Goal: Task Accomplishment & Management: Complete application form

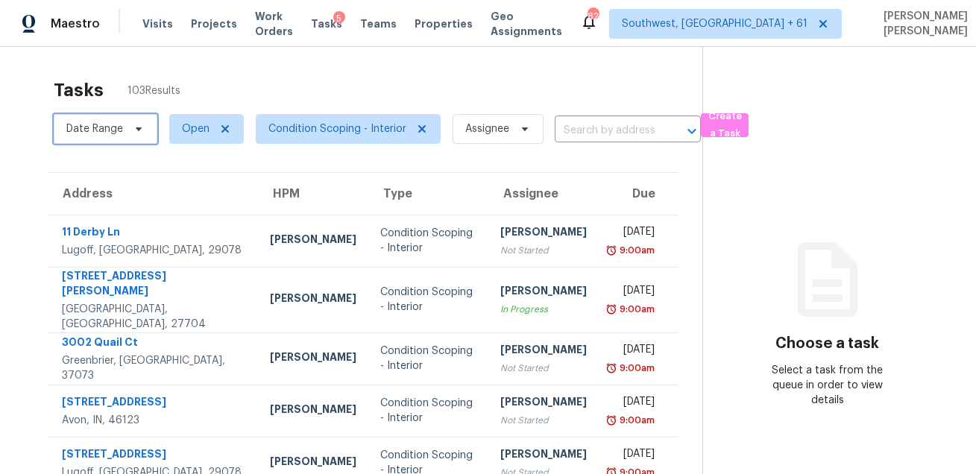
click at [107, 126] on span "Date Range" at bounding box center [94, 129] width 57 height 15
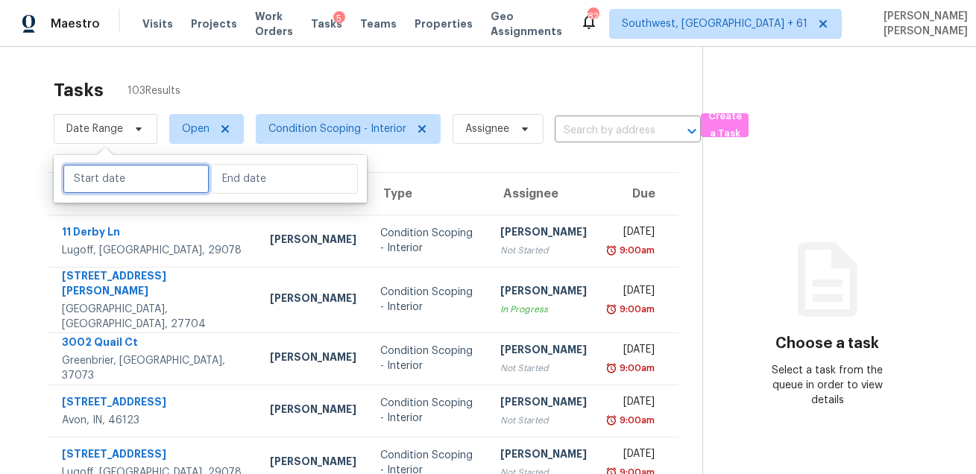
select select "7"
select select "2025"
select select "8"
select select "2025"
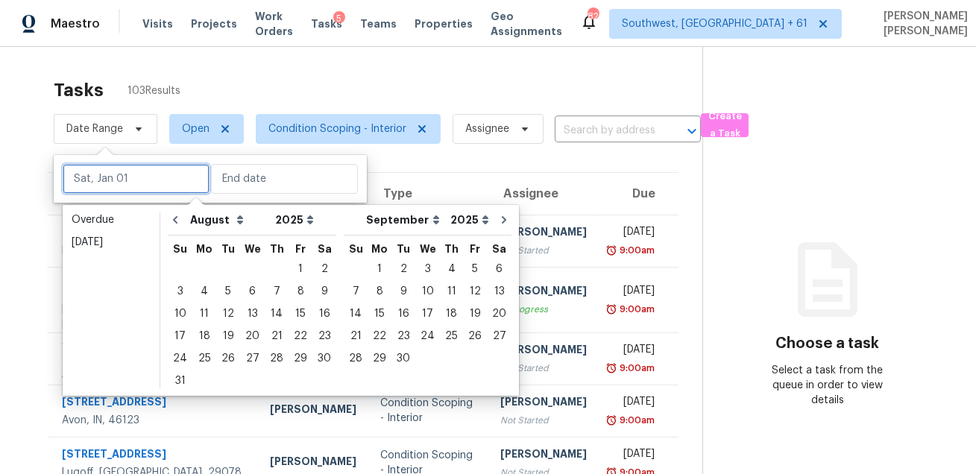
click at [110, 188] on input "text" at bounding box center [136, 179] width 147 height 30
click at [220, 353] on div "26" at bounding box center [228, 358] width 24 height 21
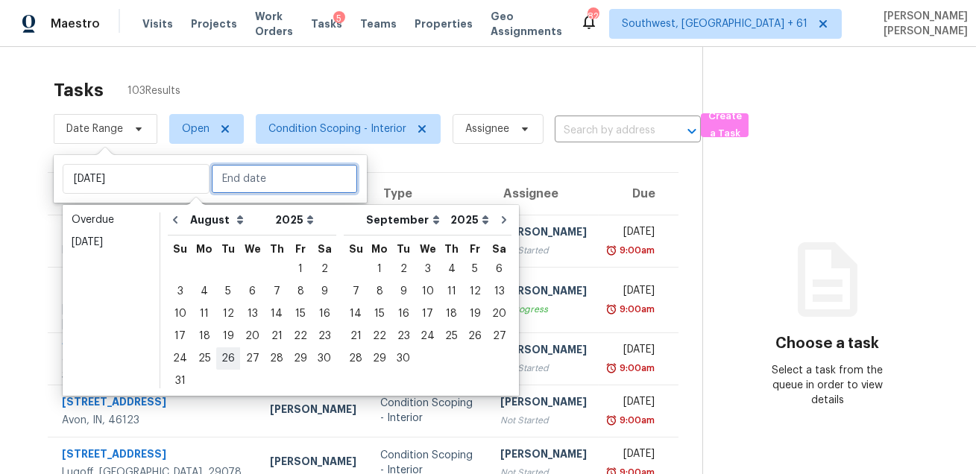
type input "[DATE]"
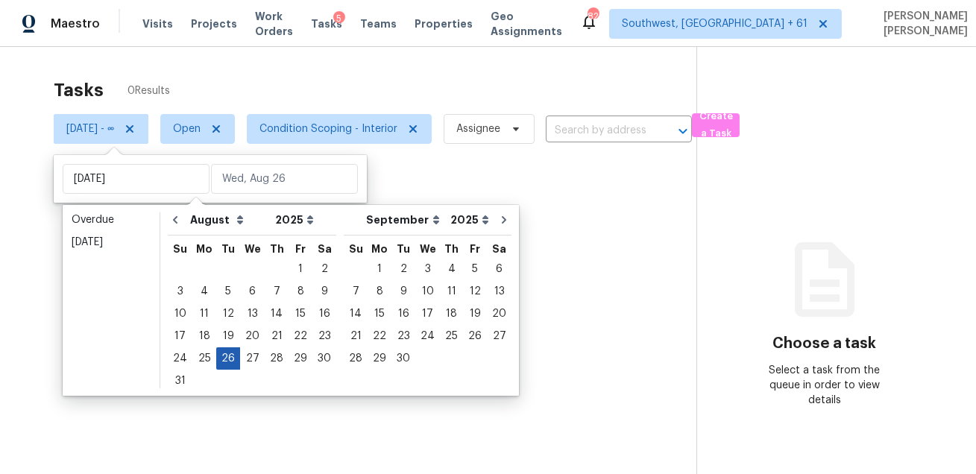
click at [220, 353] on div "26" at bounding box center [228, 358] width 24 height 21
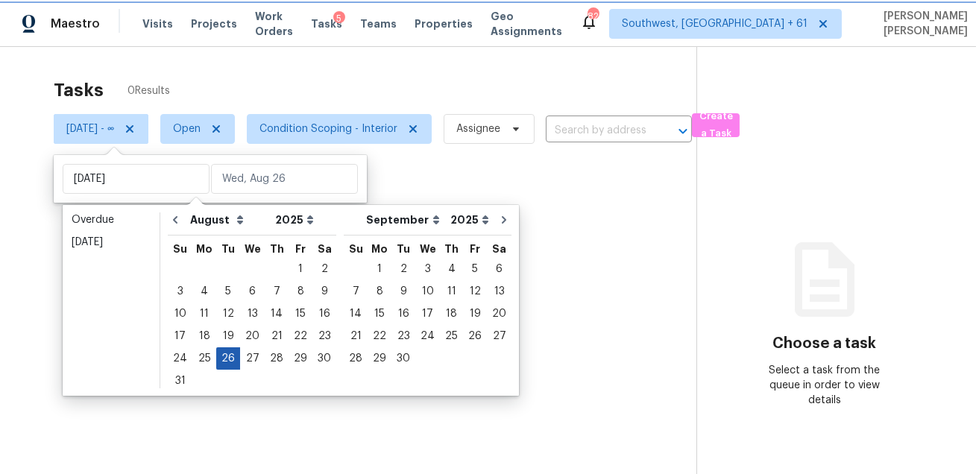
type input "[DATE]"
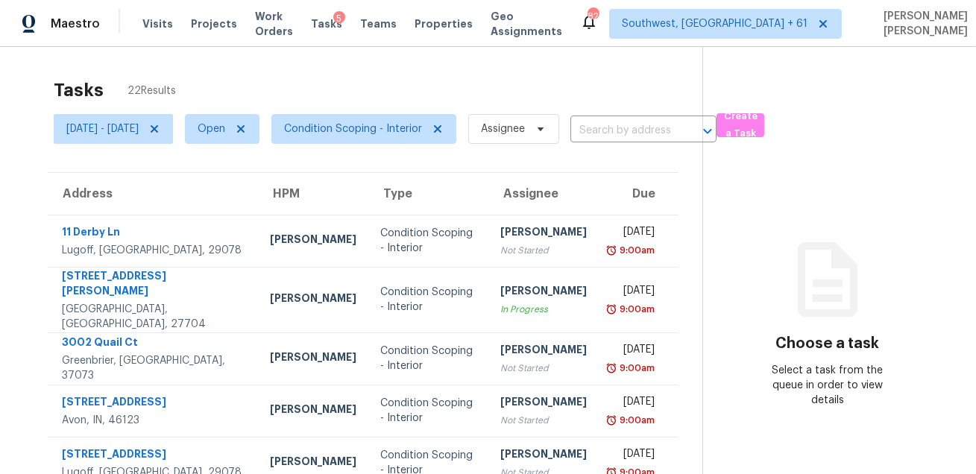
click at [361, 66] on div "Tasks 22 Results [DATE] - [DATE] Open Condition Scoping - Interior Assignee ​ C…" at bounding box center [488, 419] width 976 height 744
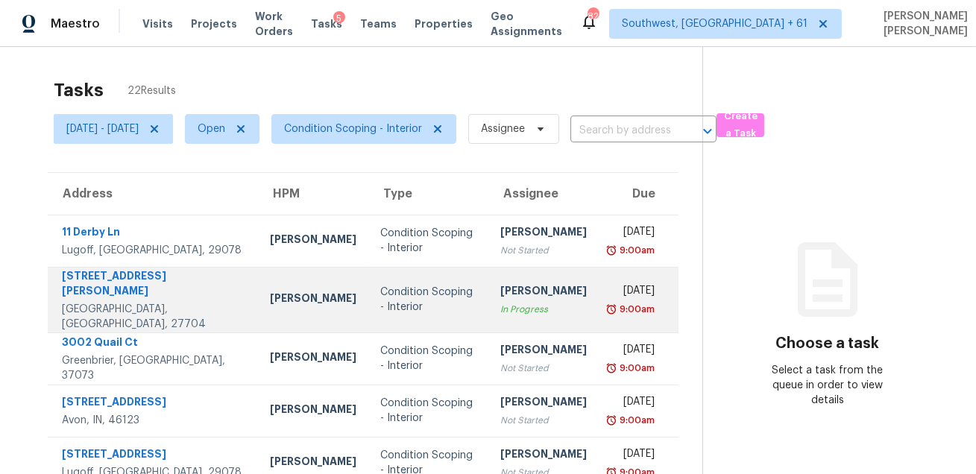
scroll to position [302, 0]
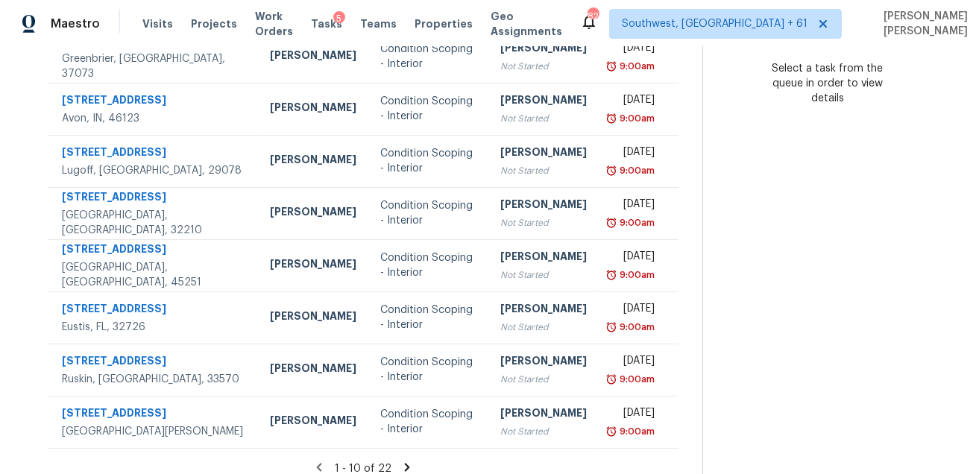
click at [409, 463] on icon at bounding box center [406, 467] width 5 height 8
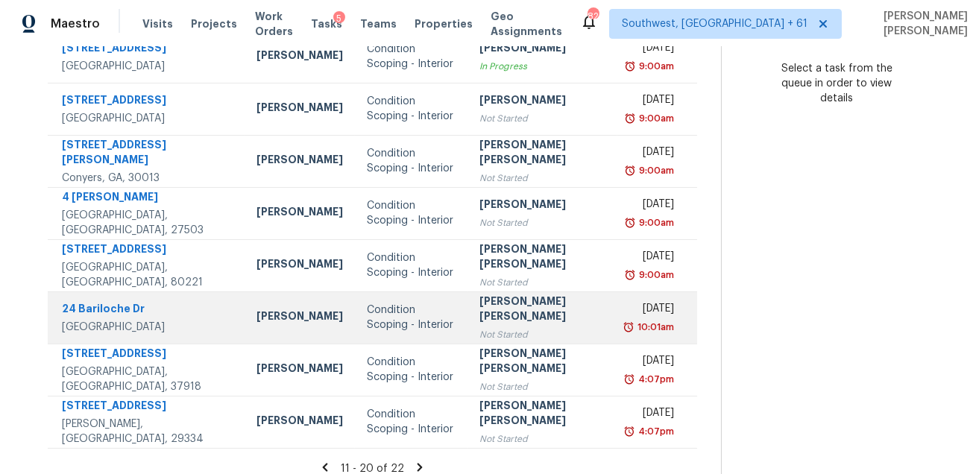
click at [303, 305] on td "[PERSON_NAME]" at bounding box center [300, 318] width 110 height 52
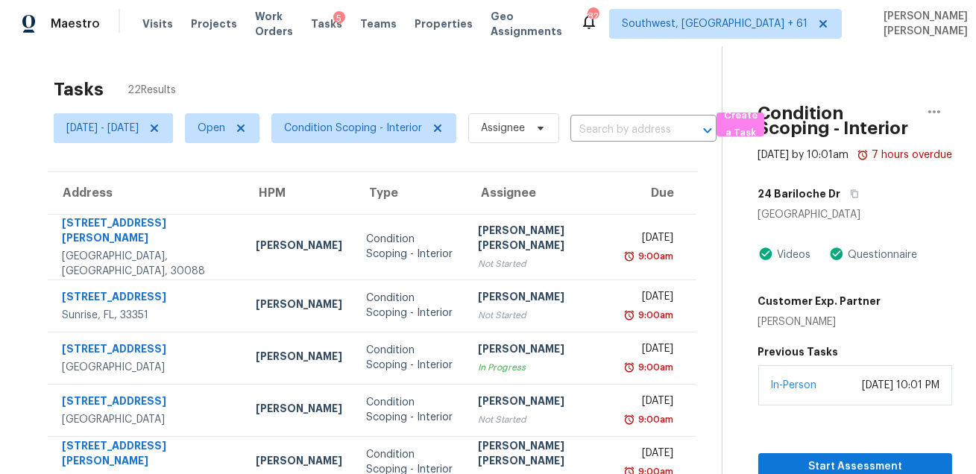
scroll to position [0, 0]
click at [850, 199] on icon "button" at bounding box center [854, 194] width 9 height 9
click at [757, 128] on span "Create a Task" at bounding box center [740, 125] width 33 height 34
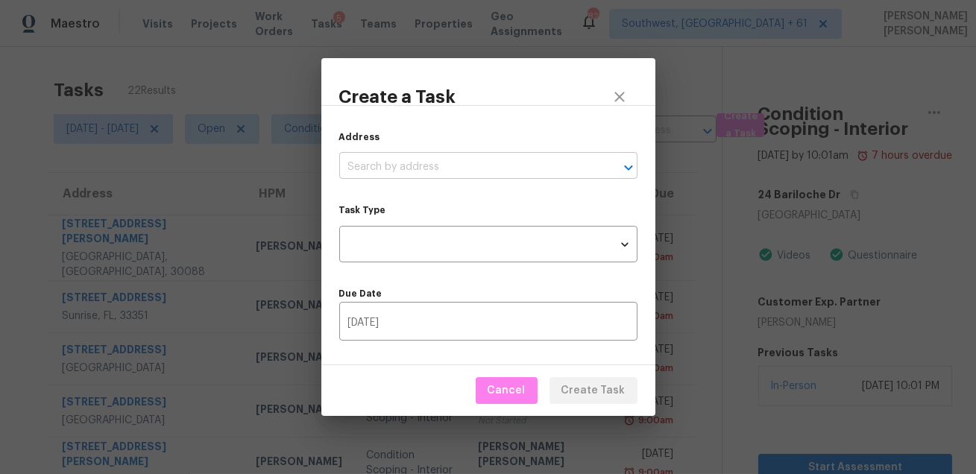
click at [475, 157] on input "text" at bounding box center [467, 167] width 257 height 23
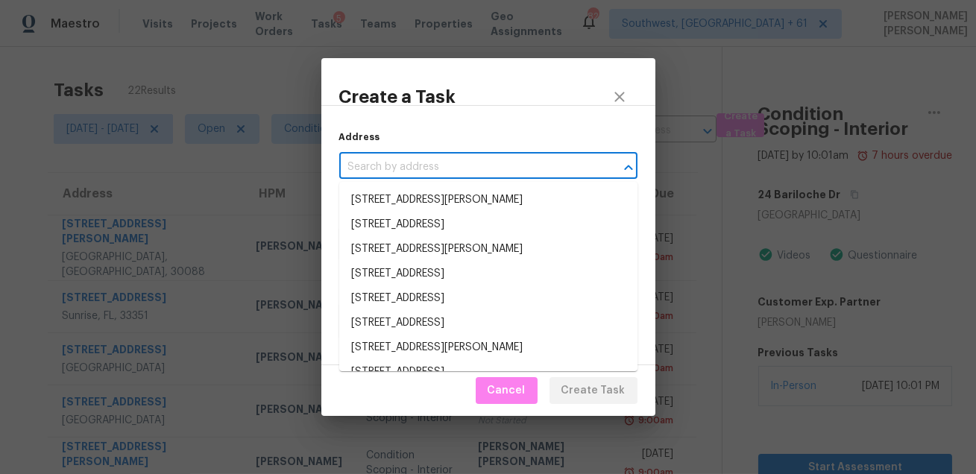
paste input "[STREET_ADDRESS]"
type input "[STREET_ADDRESS]"
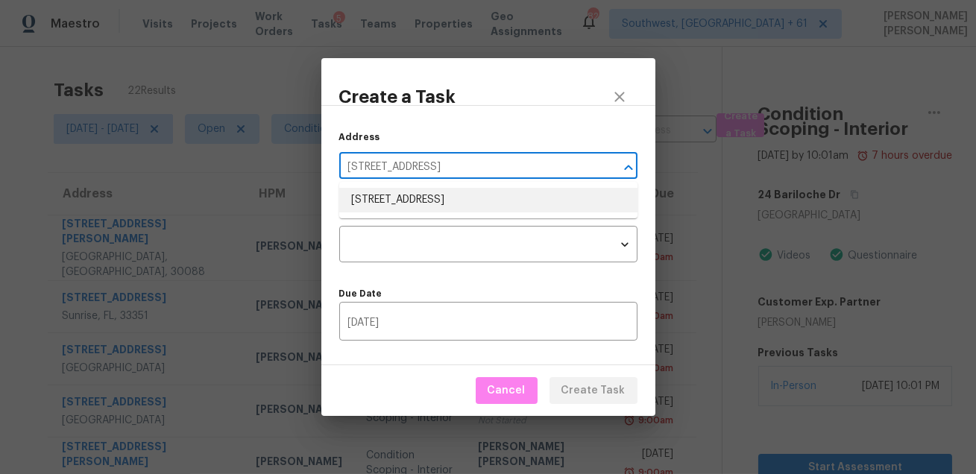
click at [464, 204] on li "[STREET_ADDRESS]" at bounding box center [488, 200] width 298 height 25
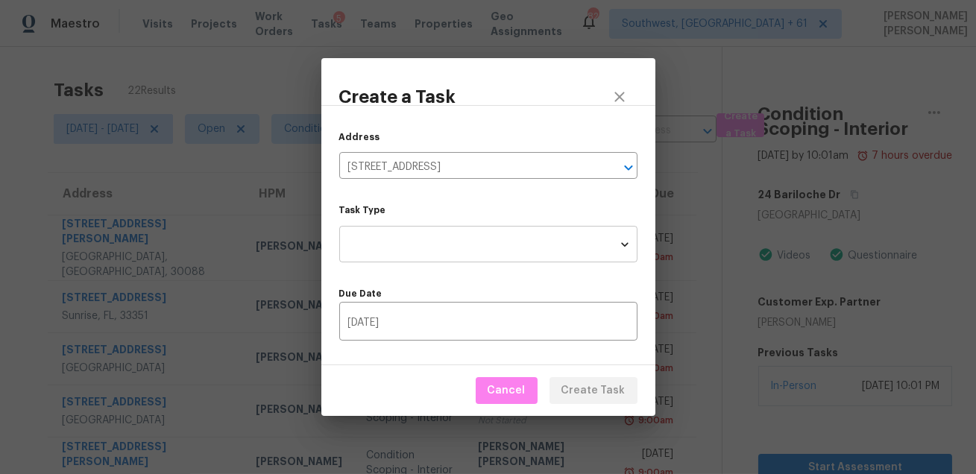
click at [456, 241] on body "Maestro Visits Projects Work Orders Tasks 5 Teams Properties Geo Assignments [G…" at bounding box center [488, 237] width 976 height 474
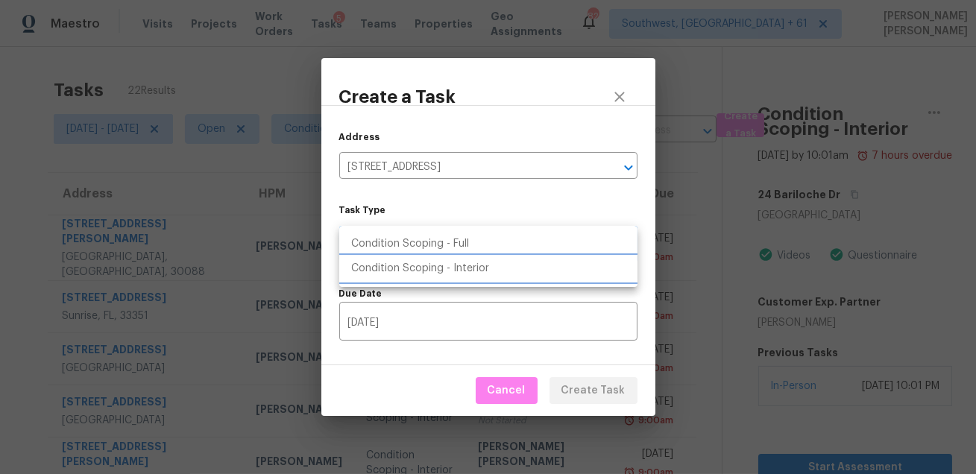
click at [452, 264] on li "Condition Scoping - Interior" at bounding box center [488, 269] width 298 height 25
type input "virtual_interior_assessment"
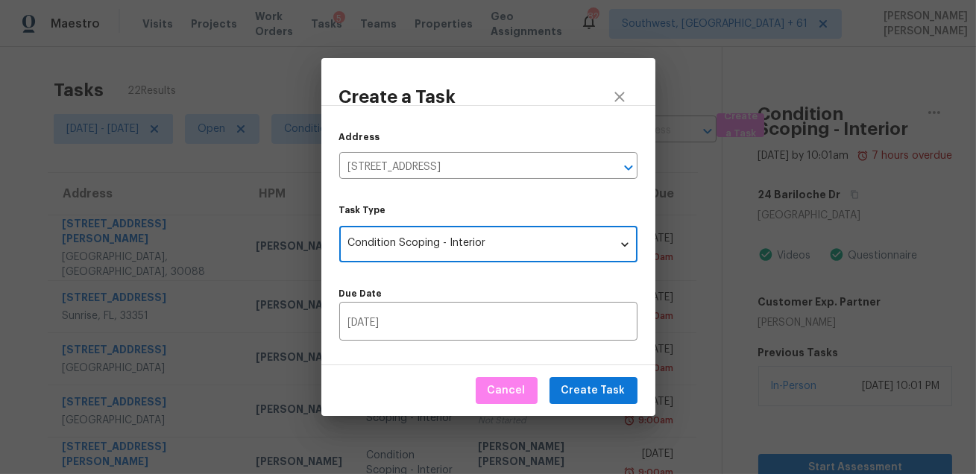
click at [503, 302] on div "Due Date [DATE] ​" at bounding box center [488, 314] width 298 height 51
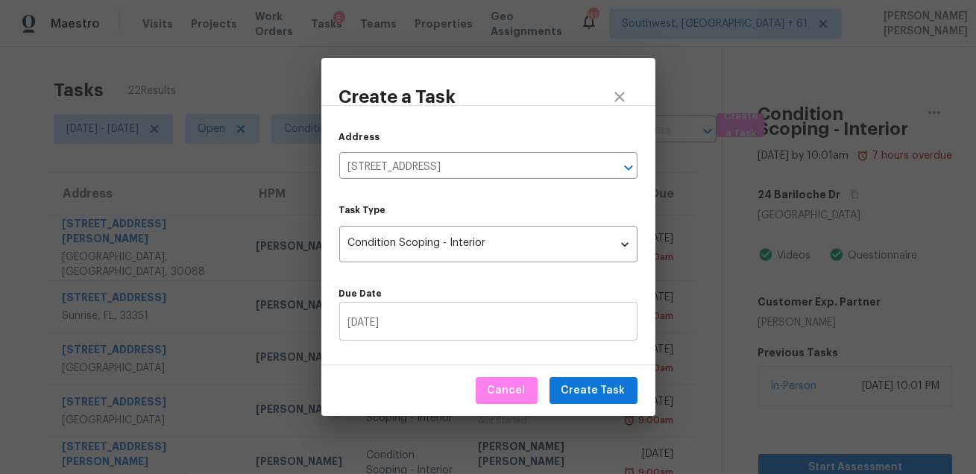
click at [486, 322] on input "[DATE]" at bounding box center [488, 323] width 298 height 35
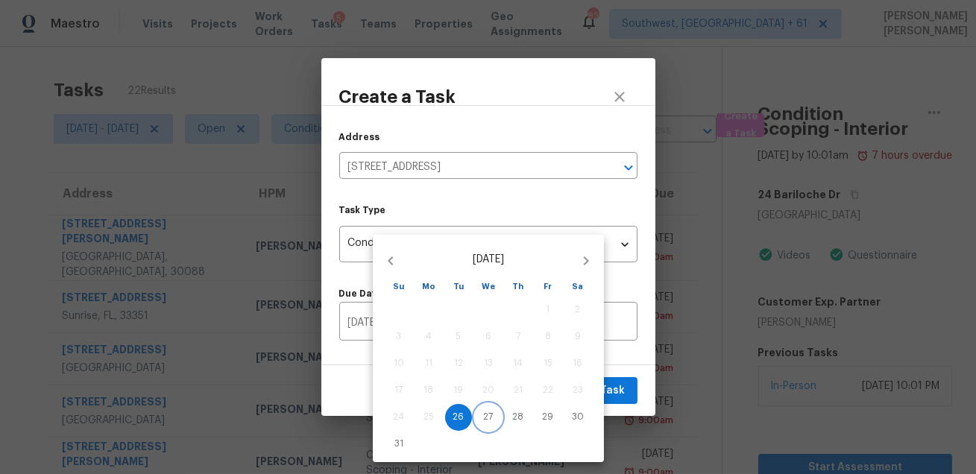
click at [482, 413] on span "27" at bounding box center [488, 417] width 27 height 13
type input "[DATE]"
click at [628, 380] on div at bounding box center [488, 237] width 976 height 474
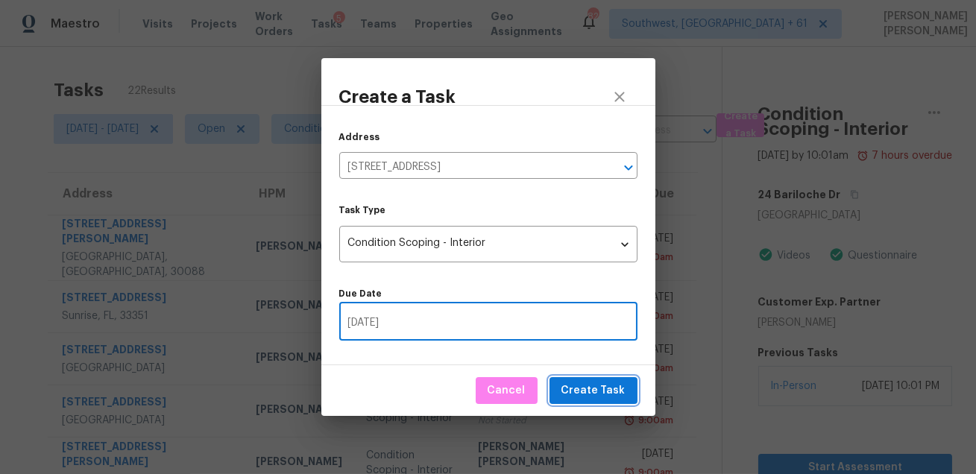
click at [591, 395] on span "Create Task" at bounding box center [594, 391] width 64 height 19
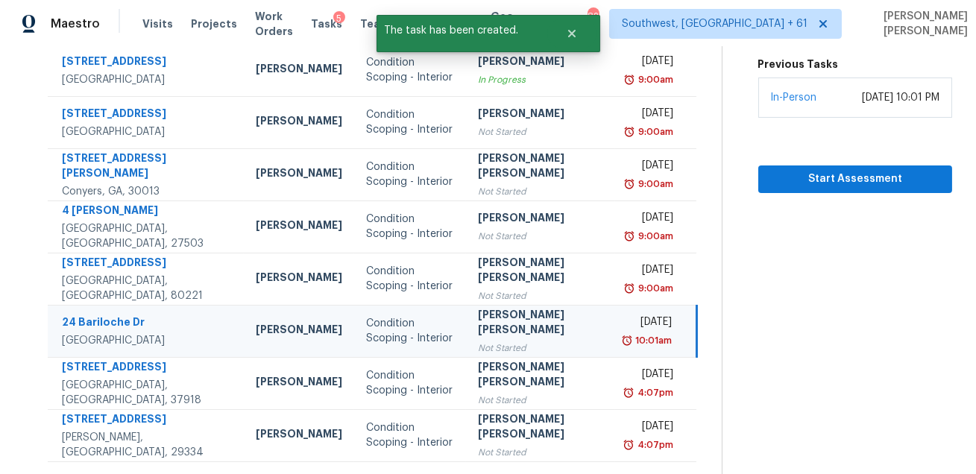
scroll to position [302, 0]
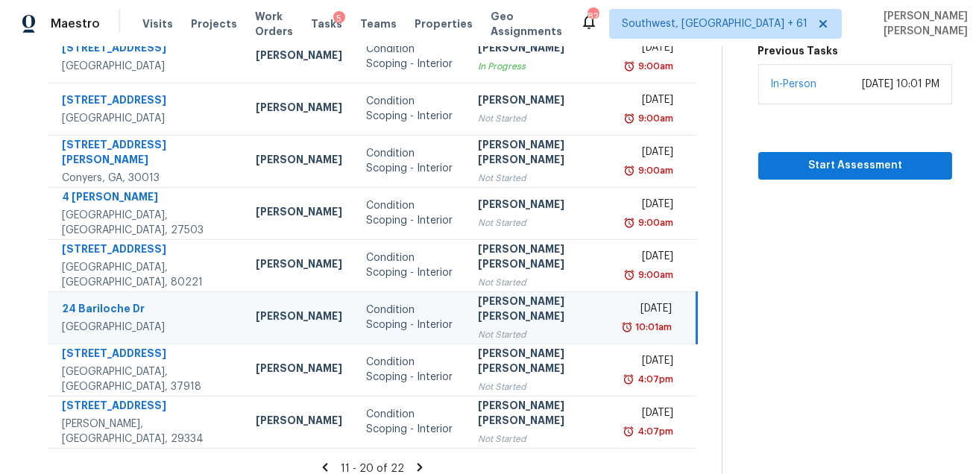
click at [493, 327] on div "Not Started" at bounding box center [540, 334] width 125 height 15
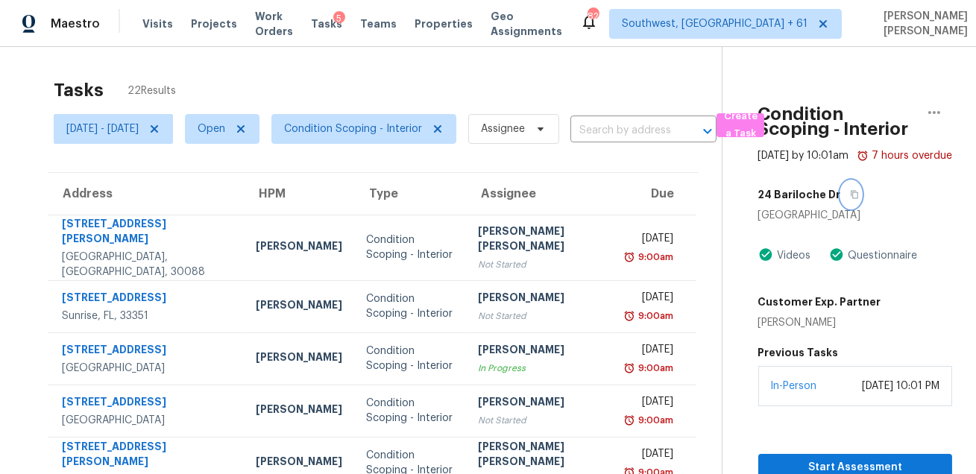
click at [841, 207] on button "button" at bounding box center [851, 194] width 20 height 27
click at [757, 135] on span "Create a Task" at bounding box center [740, 125] width 33 height 34
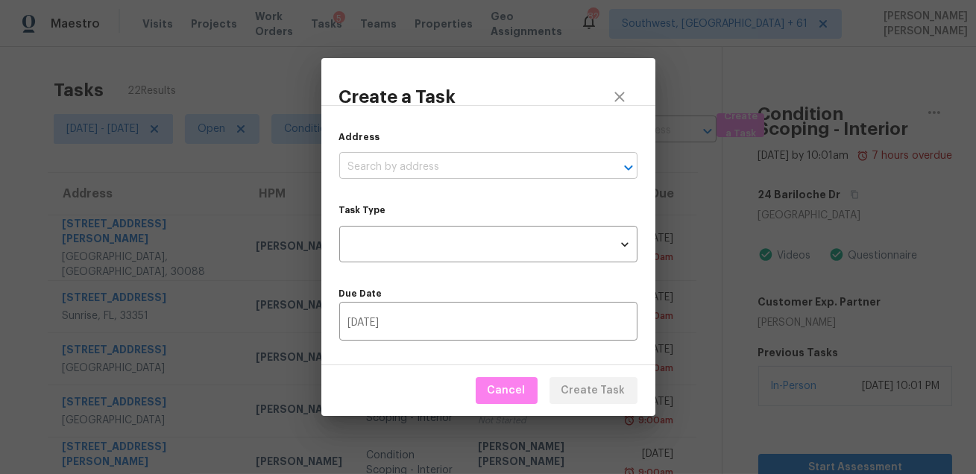
click at [523, 171] on input "text" at bounding box center [467, 167] width 257 height 23
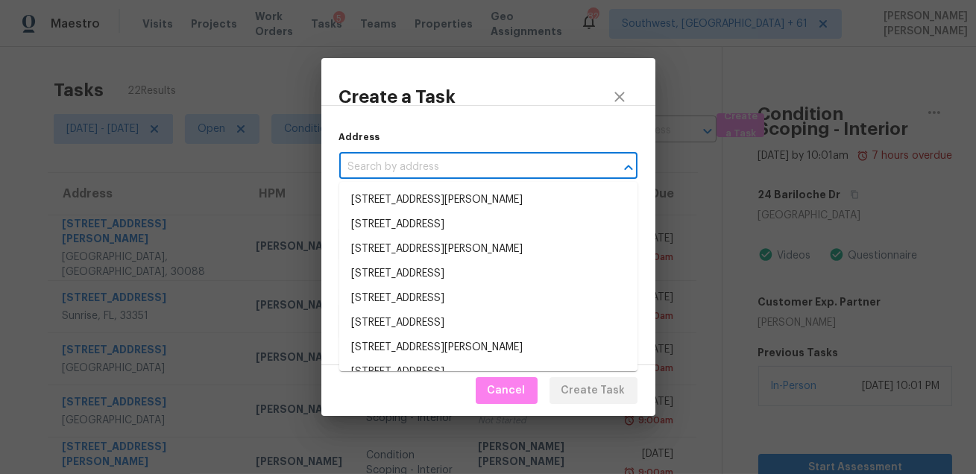
paste input "[STREET_ADDRESS]"
type input "[STREET_ADDRESS]"
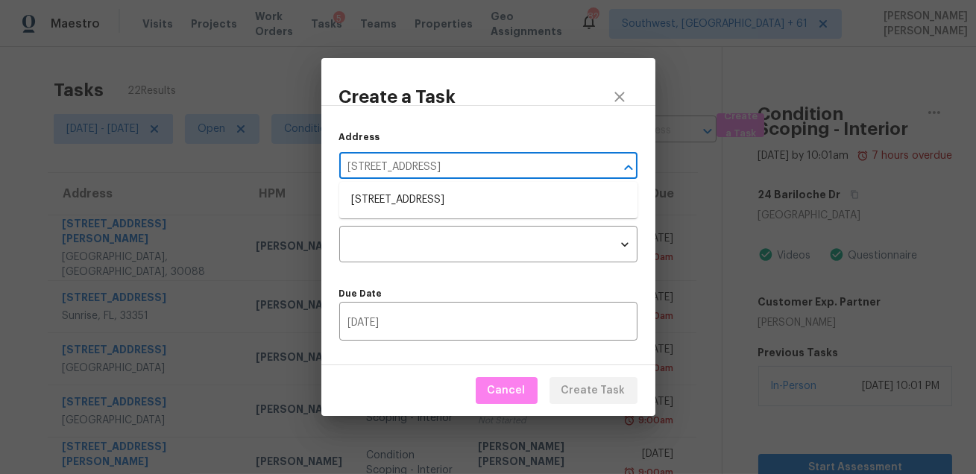
click at [515, 194] on li "[STREET_ADDRESS]" at bounding box center [488, 200] width 298 height 25
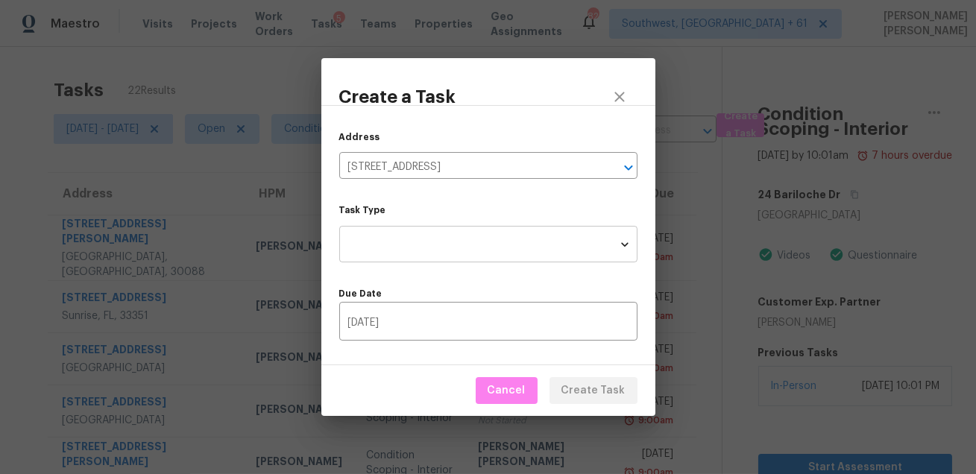
click at [491, 228] on body "Maestro Visits Projects Work Orders Tasks 5 Teams Properties Geo Assignments [G…" at bounding box center [488, 237] width 976 height 474
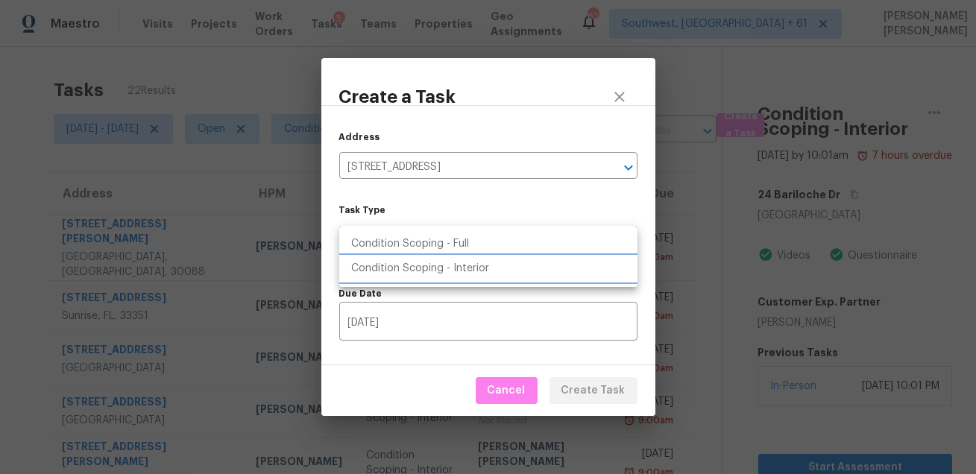
click at [474, 270] on li "Condition Scoping - Interior" at bounding box center [488, 269] width 298 height 25
type input "virtual_interior_assessment"
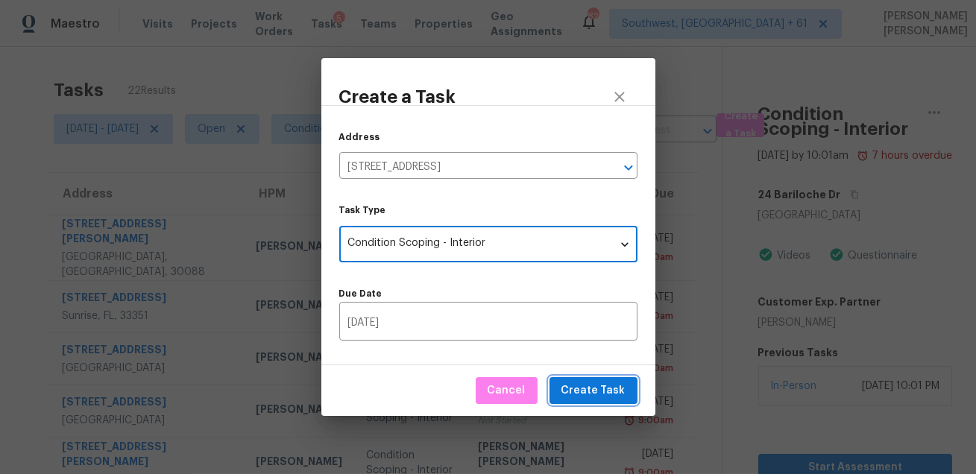
click at [583, 386] on span "Create Task" at bounding box center [594, 391] width 64 height 19
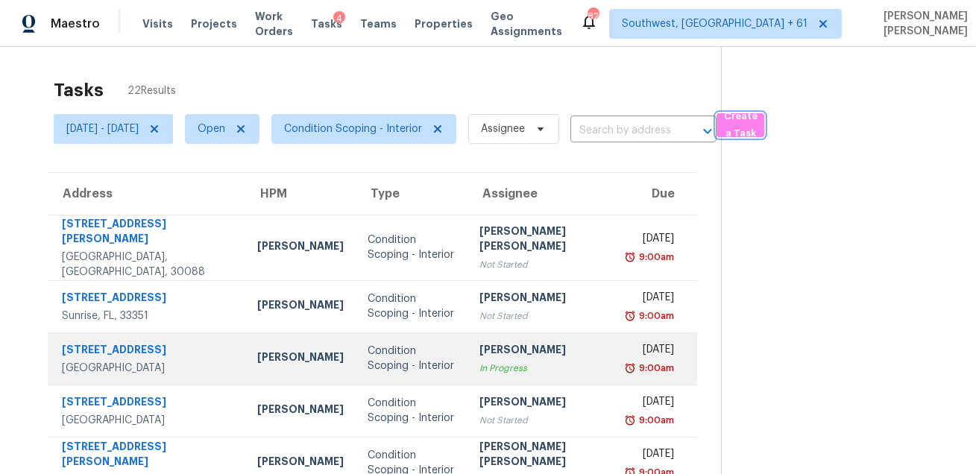
scroll to position [302, 0]
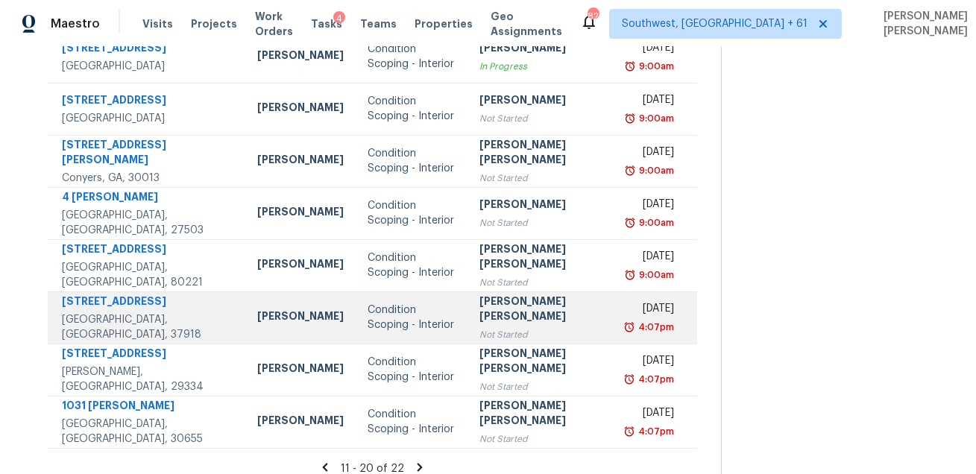
click at [468, 292] on td "[PERSON_NAME] [PERSON_NAME] Not Started" at bounding box center [543, 318] width 150 height 52
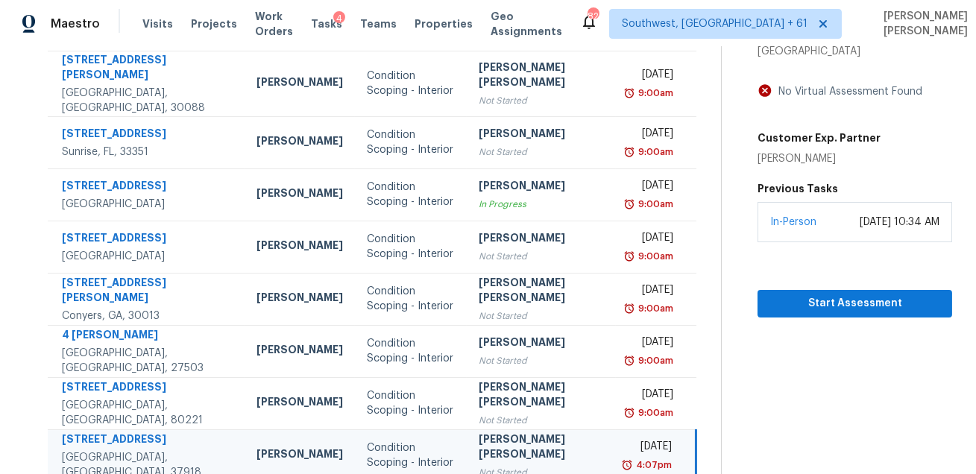
scroll to position [143, 0]
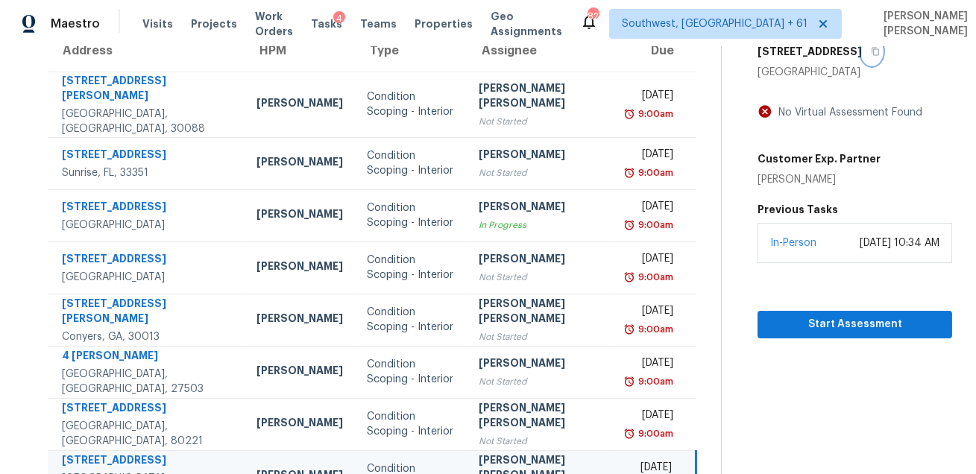
click at [877, 65] on button "button" at bounding box center [872, 51] width 20 height 27
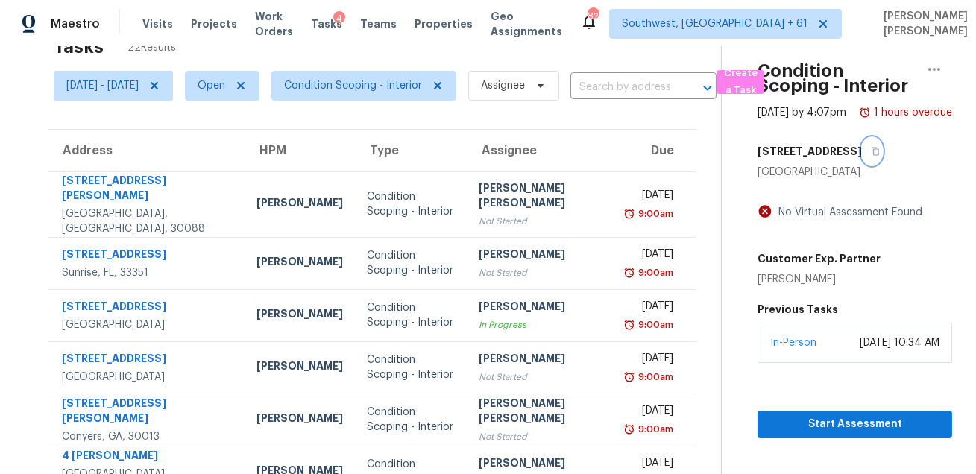
scroll to position [0, 0]
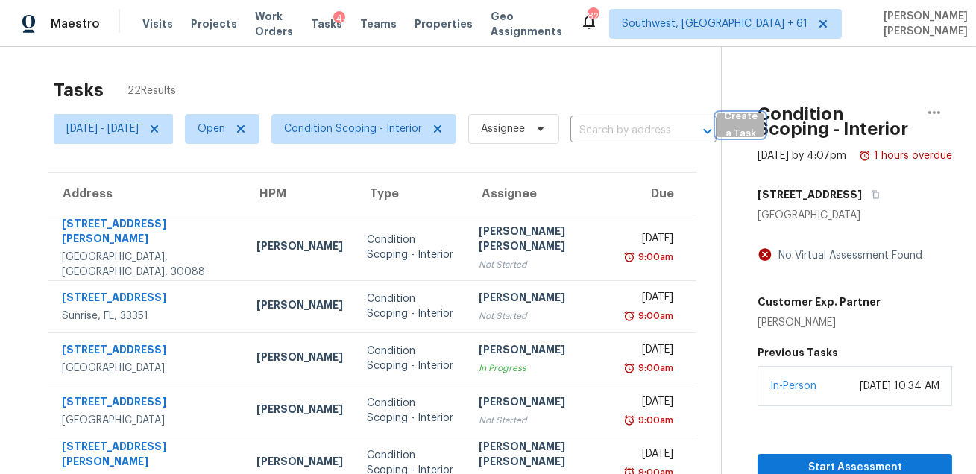
click at [757, 126] on span "Create a Task" at bounding box center [740, 125] width 33 height 34
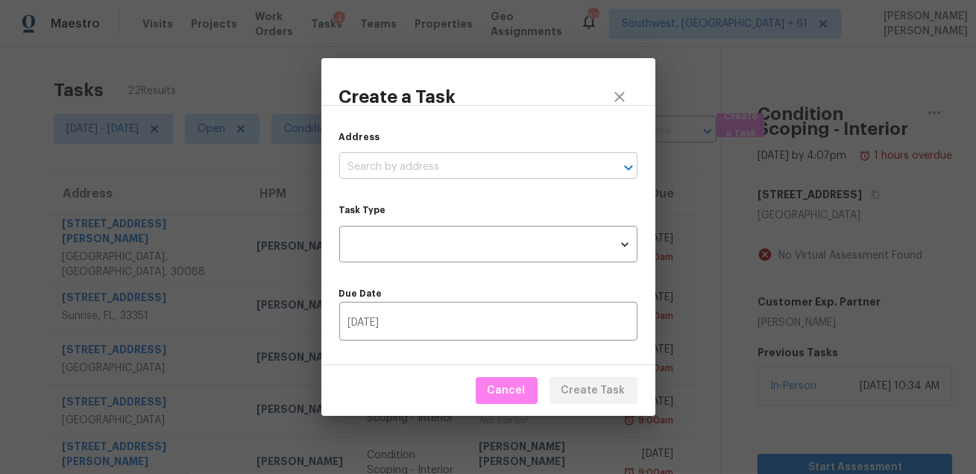
click at [547, 167] on input "text" at bounding box center [467, 167] width 257 height 23
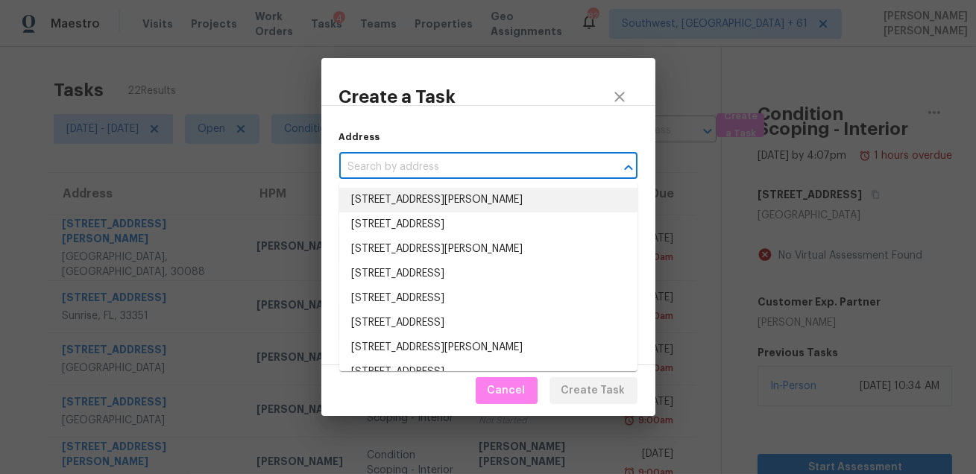
paste input "[STREET_ADDRESS]"
type input "[STREET_ADDRESS]"
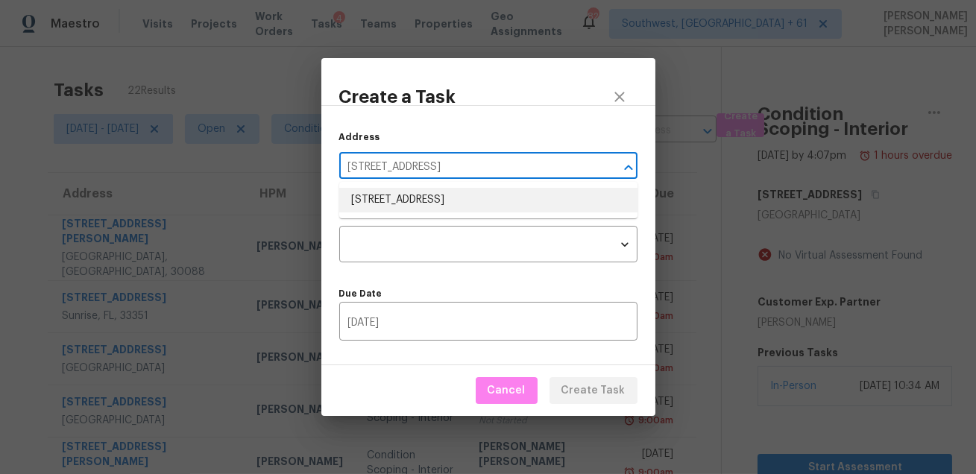
click at [445, 204] on li "[STREET_ADDRESS]" at bounding box center [488, 200] width 298 height 25
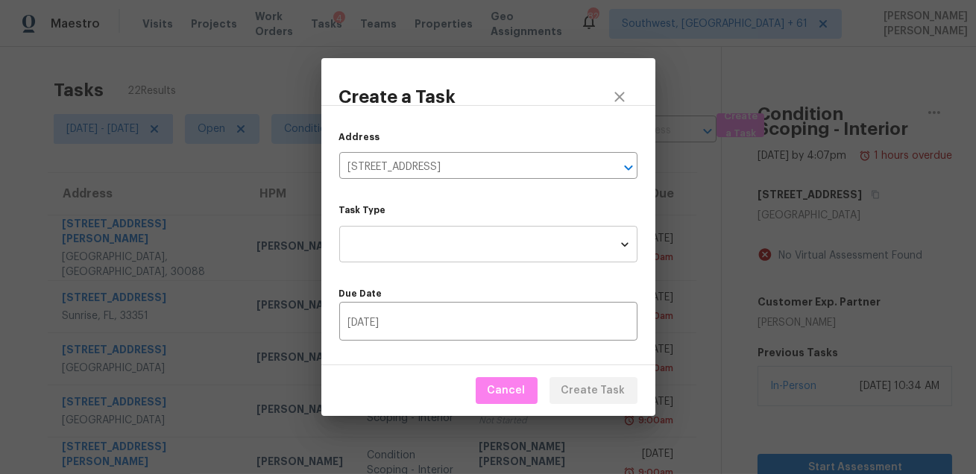
click at [436, 242] on body "Maestro Visits Projects Work Orders Tasks 4 Teams Properties Geo Assignments [G…" at bounding box center [488, 237] width 976 height 474
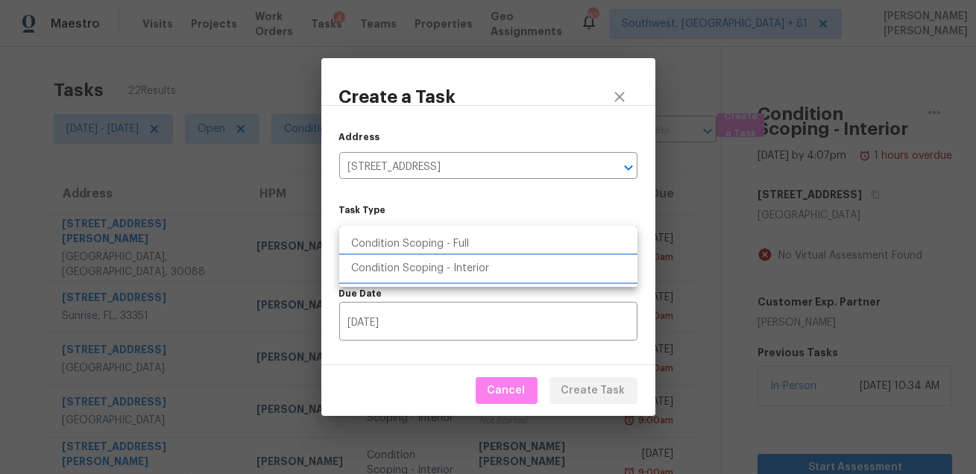
click at [453, 263] on li "Condition Scoping - Interior" at bounding box center [488, 269] width 298 height 25
type input "virtual_interior_assessment"
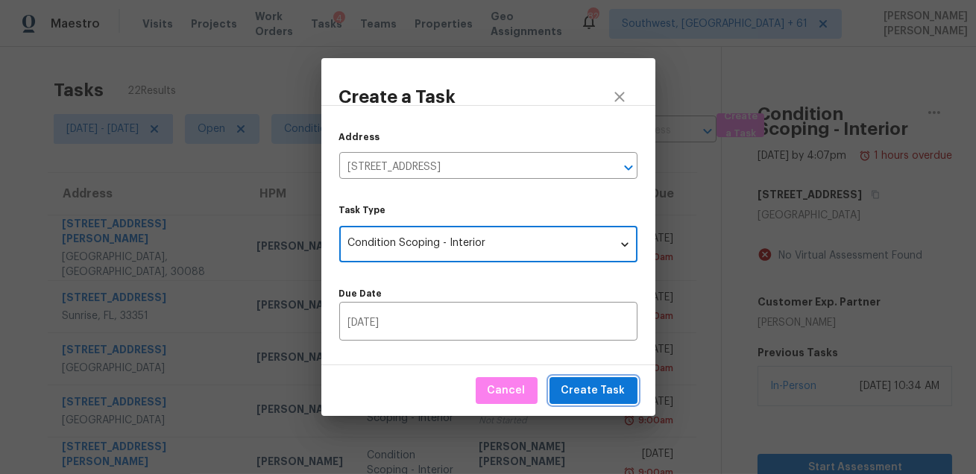
click at [579, 389] on span "Create Task" at bounding box center [594, 391] width 64 height 19
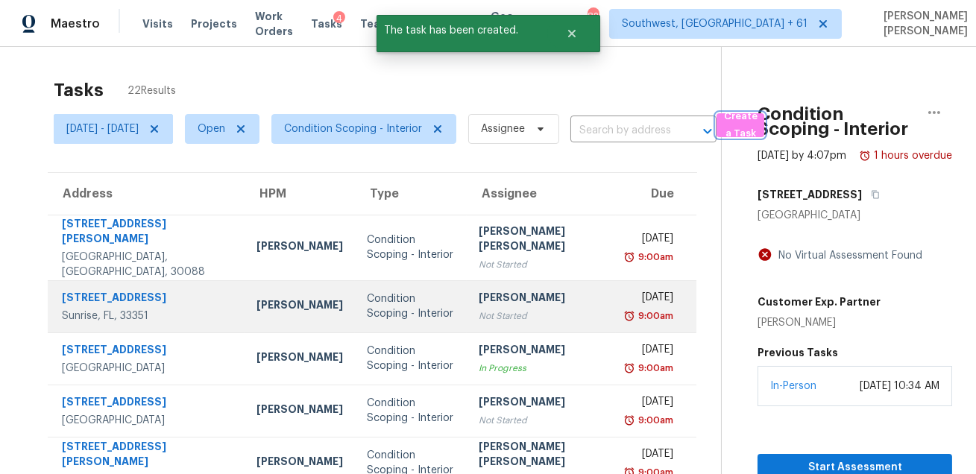
scroll to position [302, 0]
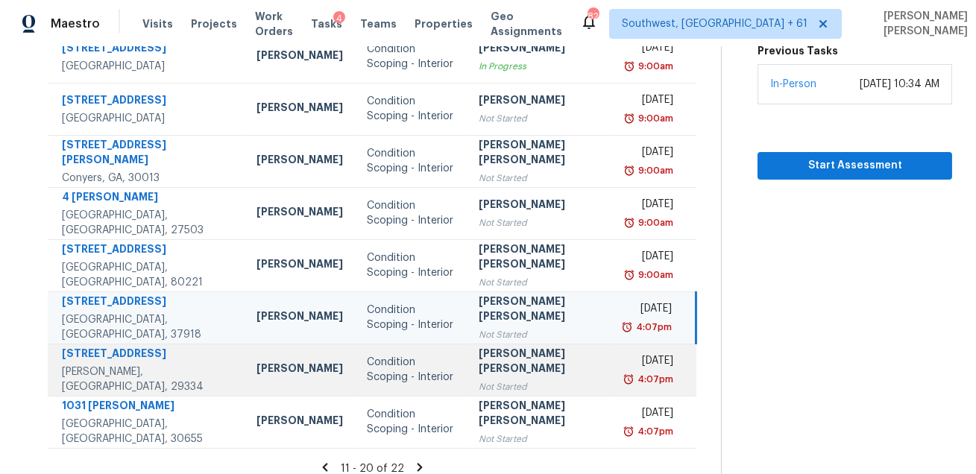
click at [479, 352] on div "[PERSON_NAME] [PERSON_NAME]" at bounding box center [542, 363] width 126 height 34
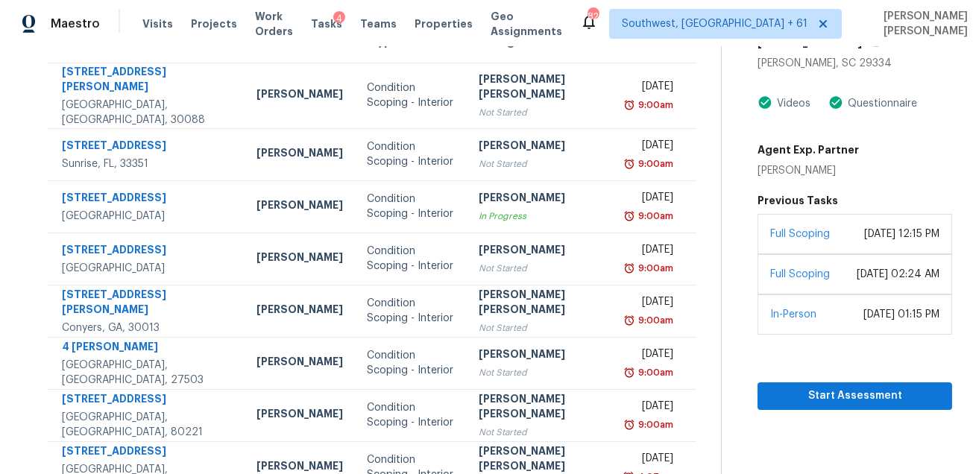
scroll to position [125, 0]
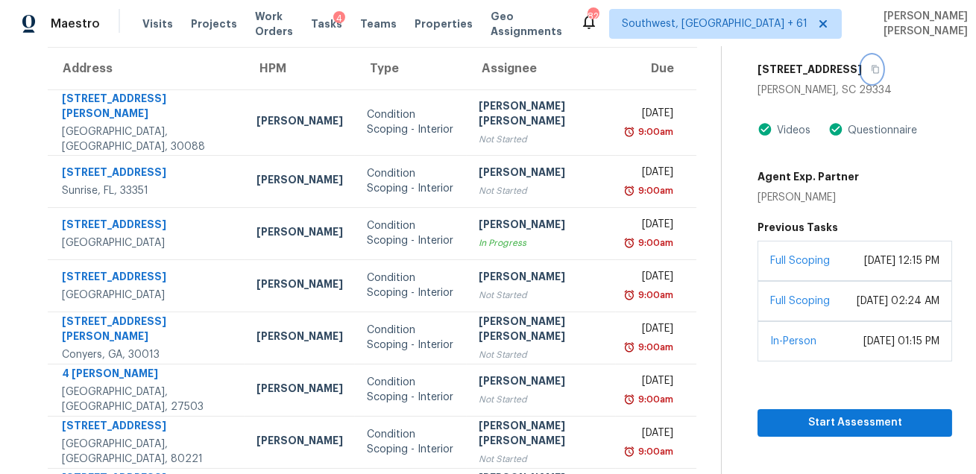
click at [871, 74] on icon "button" at bounding box center [875, 69] width 9 height 9
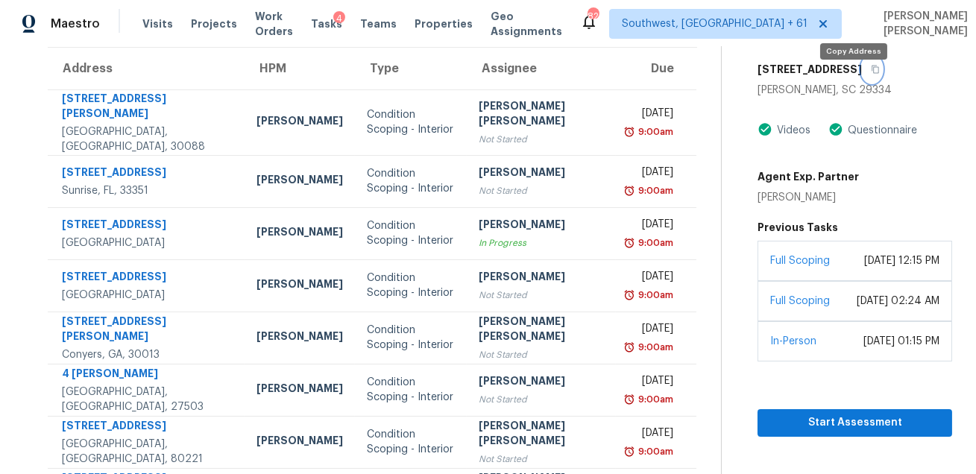
click at [871, 74] on icon "button" at bounding box center [875, 69] width 9 height 9
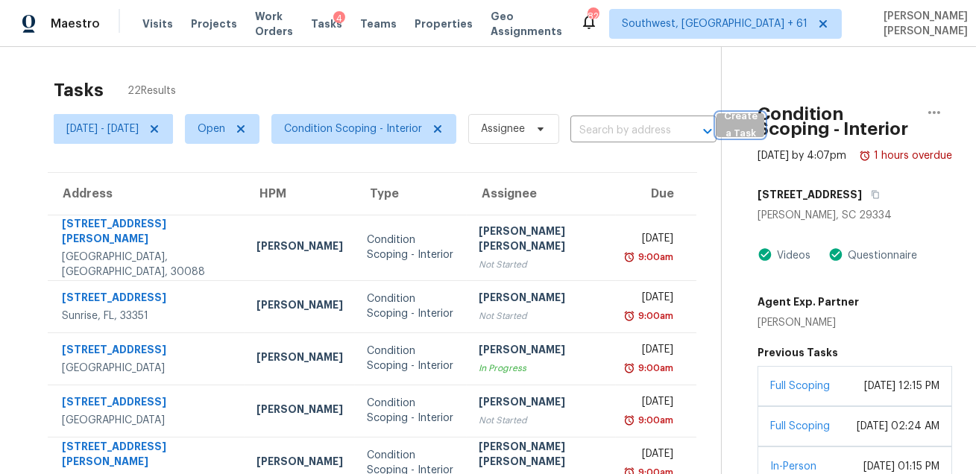
click at [757, 136] on span "Create a Task" at bounding box center [740, 125] width 33 height 34
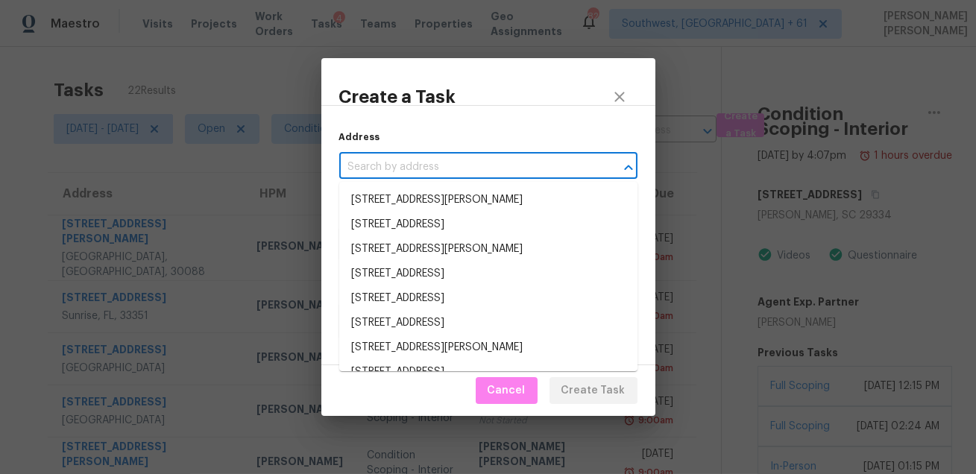
click at [525, 163] on input "text" at bounding box center [467, 167] width 257 height 23
paste input "[STREET_ADDRESS][PERSON_NAME]"
type input "[STREET_ADDRESS][PERSON_NAME]"
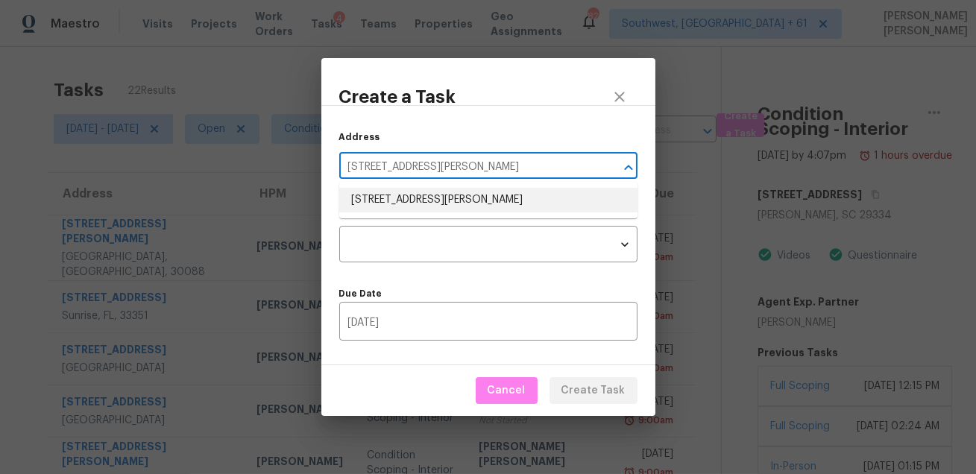
click at [509, 190] on li "[STREET_ADDRESS][PERSON_NAME]" at bounding box center [488, 200] width 298 height 25
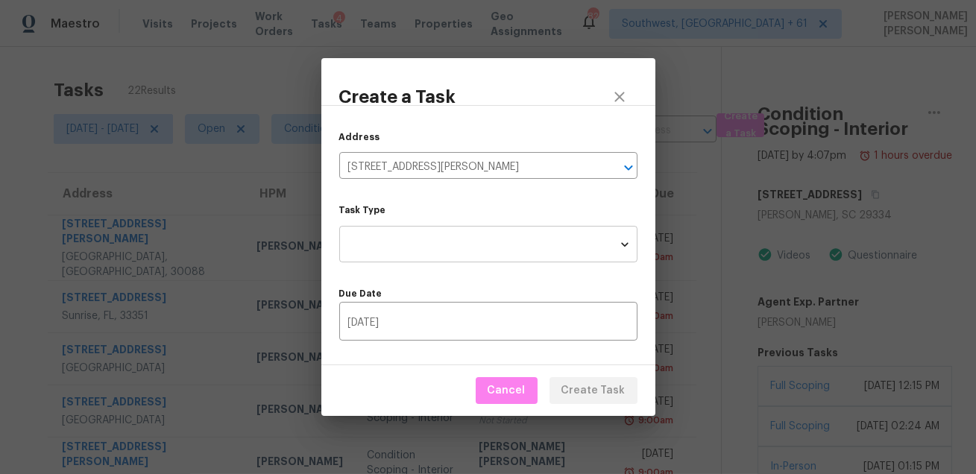
click at [481, 228] on body "Maestro Visits Projects Work Orders Tasks 4 Teams Properties Geo Assignments [G…" at bounding box center [488, 237] width 976 height 474
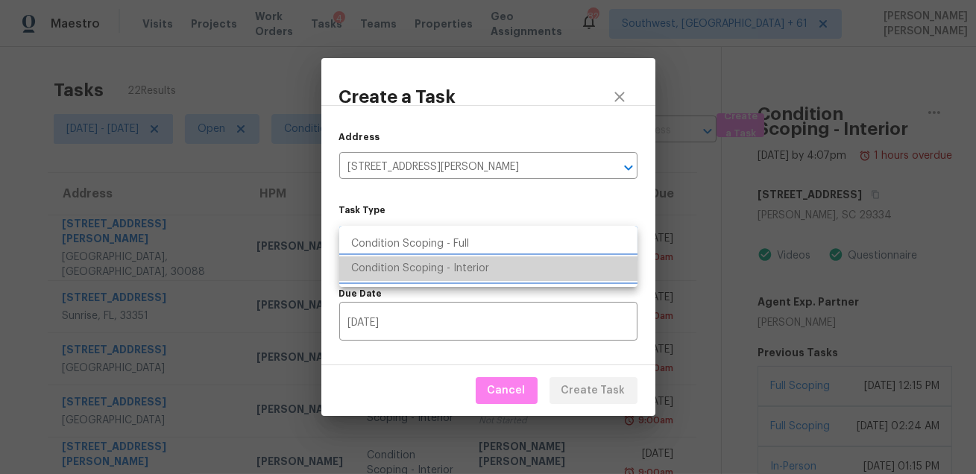
click at [472, 266] on li "Condition Scoping - Interior" at bounding box center [488, 269] width 298 height 25
type input "virtual_interior_assessment"
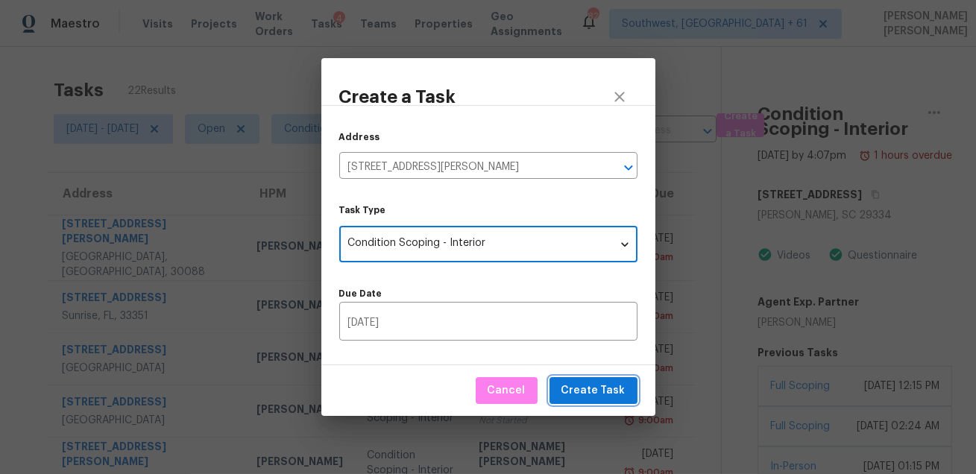
click at [591, 389] on span "Create Task" at bounding box center [594, 391] width 64 height 19
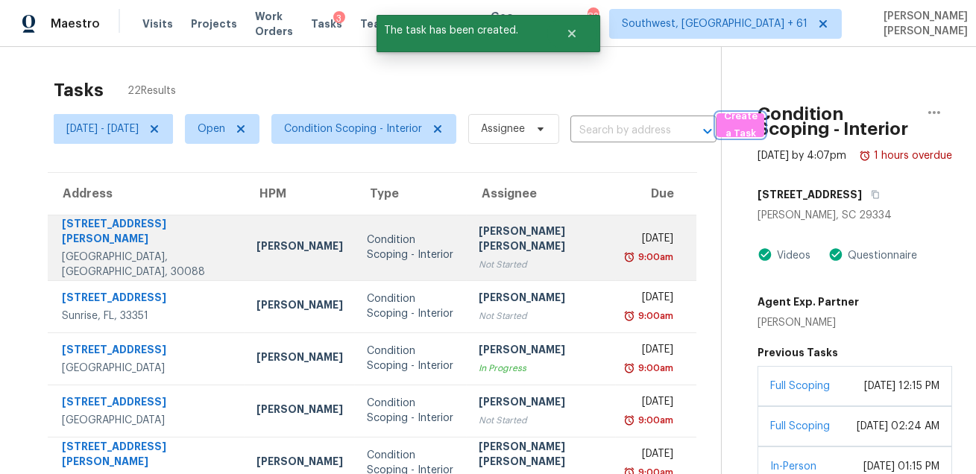
scroll to position [302, 0]
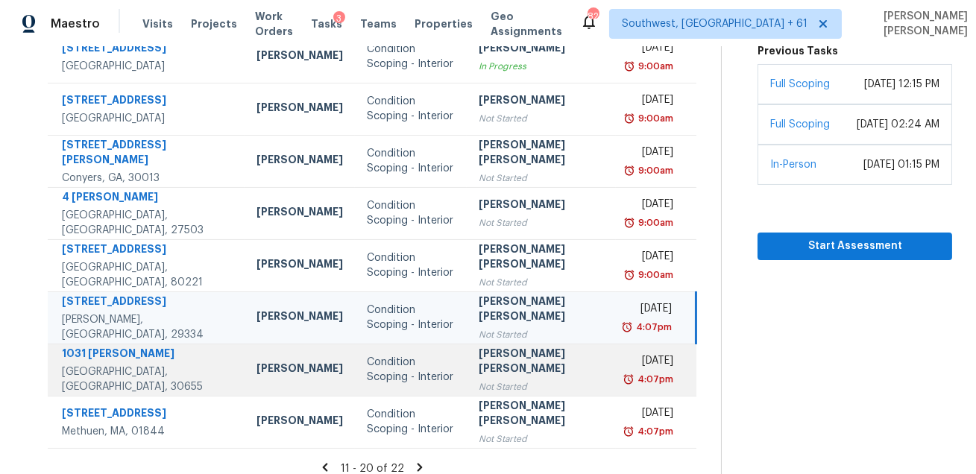
click at [486, 380] on div "Not Started" at bounding box center [542, 387] width 126 height 15
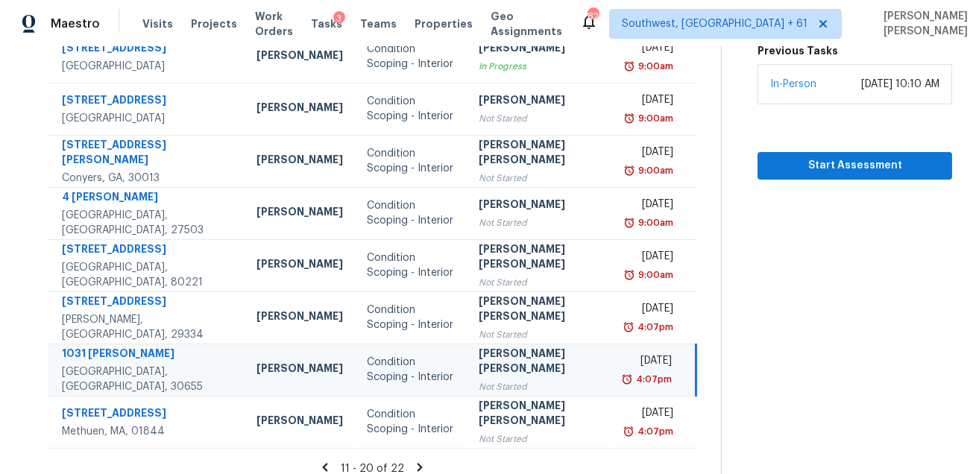
scroll to position [156, 0]
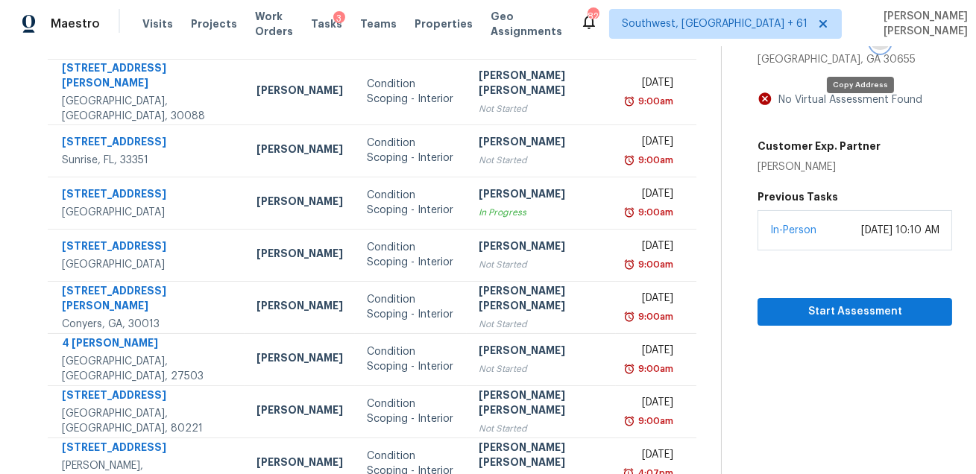
click at [879, 43] on icon "button" at bounding box center [883, 38] width 9 height 9
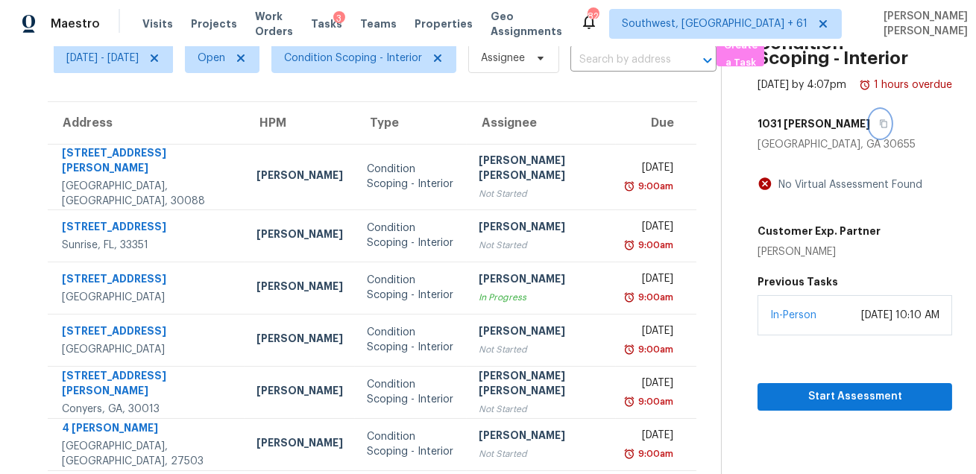
scroll to position [0, 0]
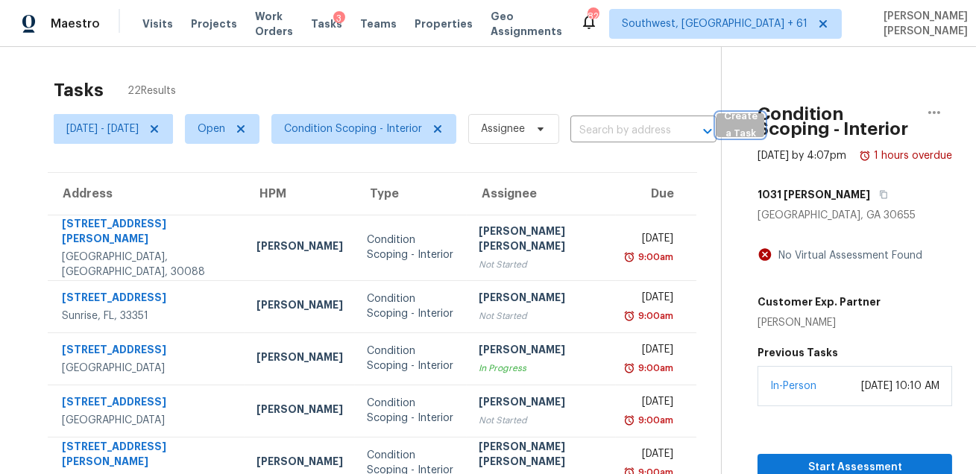
click at [757, 110] on span "Create a Task" at bounding box center [740, 125] width 33 height 34
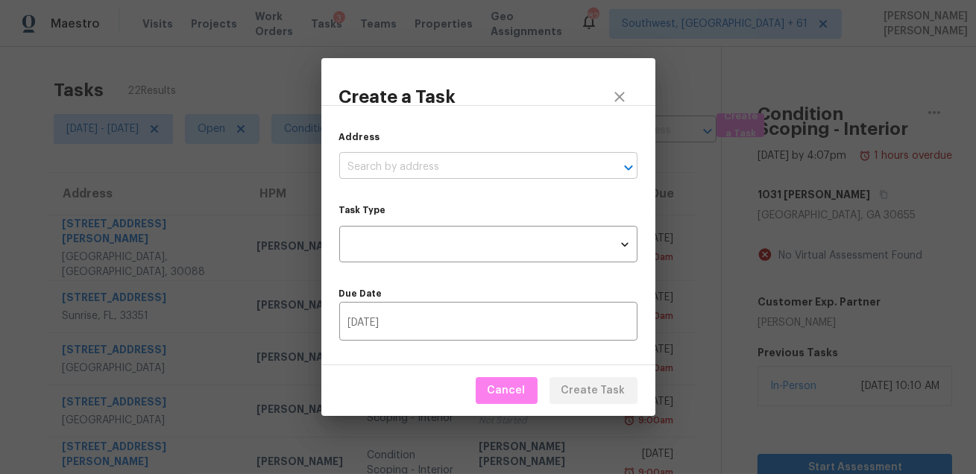
click at [526, 166] on input "text" at bounding box center [467, 167] width 257 height 23
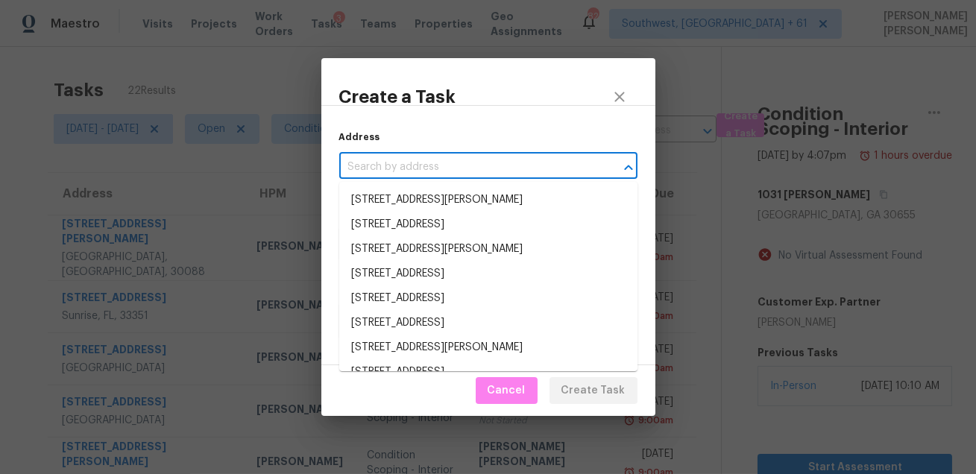
paste input "[STREET_ADDRESS][PERSON_NAME]"
type input "[STREET_ADDRESS][PERSON_NAME]"
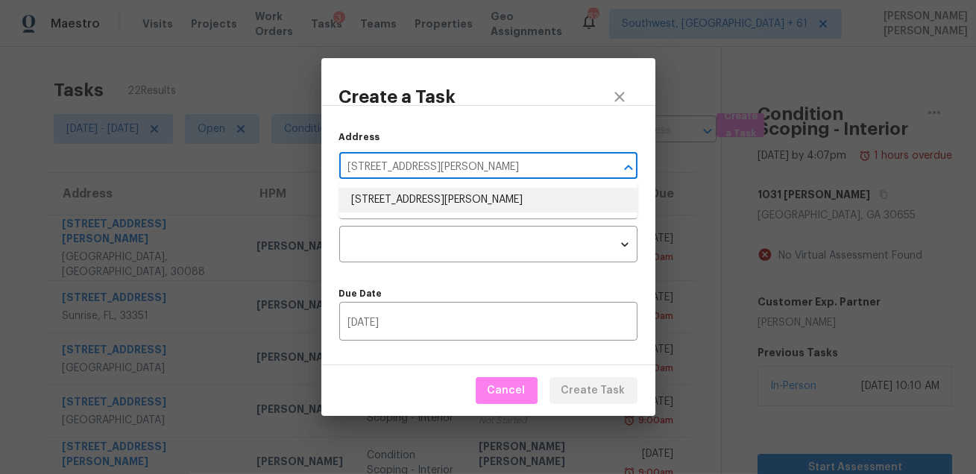
click at [513, 205] on li "[STREET_ADDRESS][PERSON_NAME]" at bounding box center [488, 200] width 298 height 25
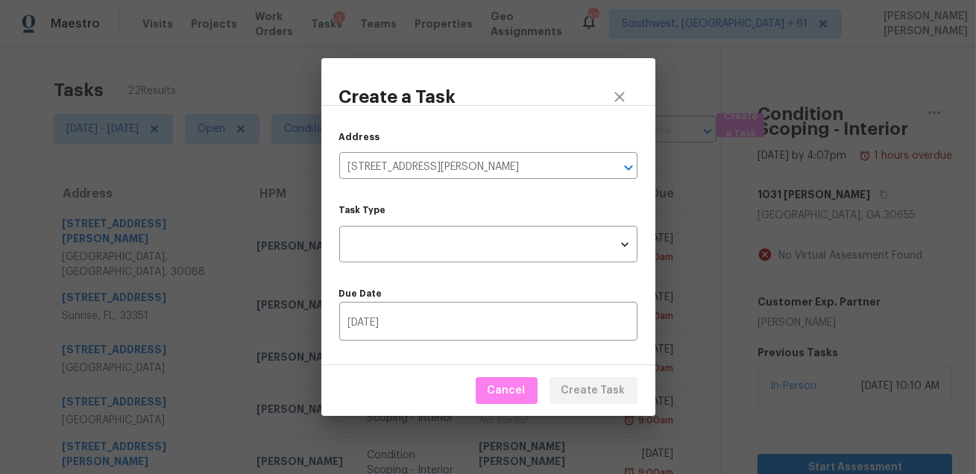
click at [492, 225] on div "Task Type ​ Task Type" at bounding box center [488, 234] width 298 height 57
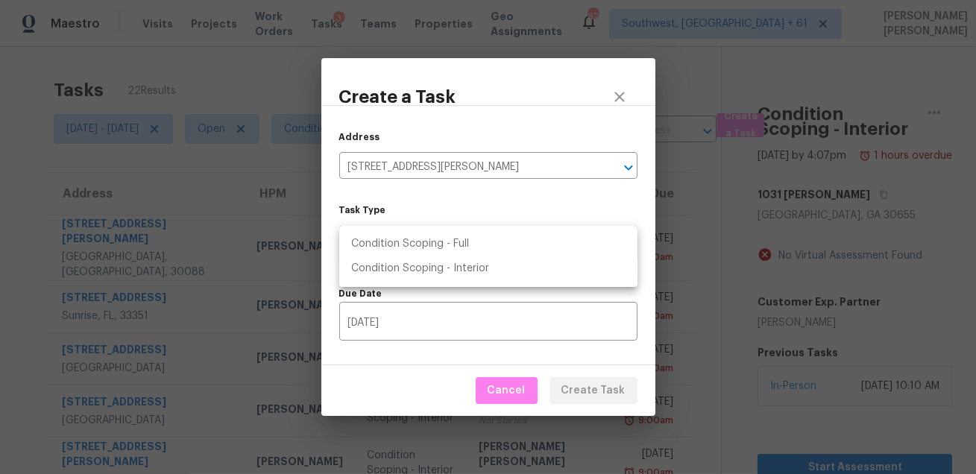
click at [488, 236] on body "Maestro Visits Projects Work Orders Tasks 3 Teams Properties Geo Assignments 82…" at bounding box center [488, 237] width 976 height 474
click at [480, 269] on li "Condition Scoping - Interior" at bounding box center [488, 269] width 298 height 25
type input "virtual_interior_assessment"
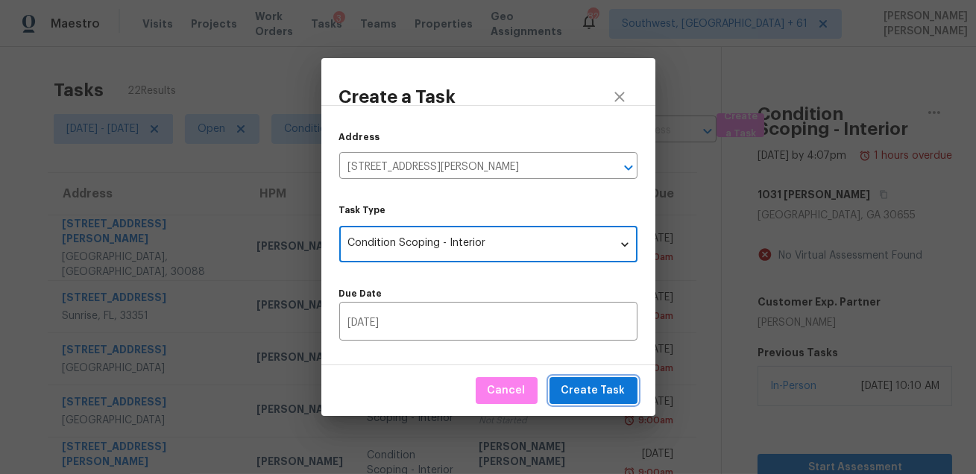
click at [607, 398] on span "Create Task" at bounding box center [594, 391] width 64 height 19
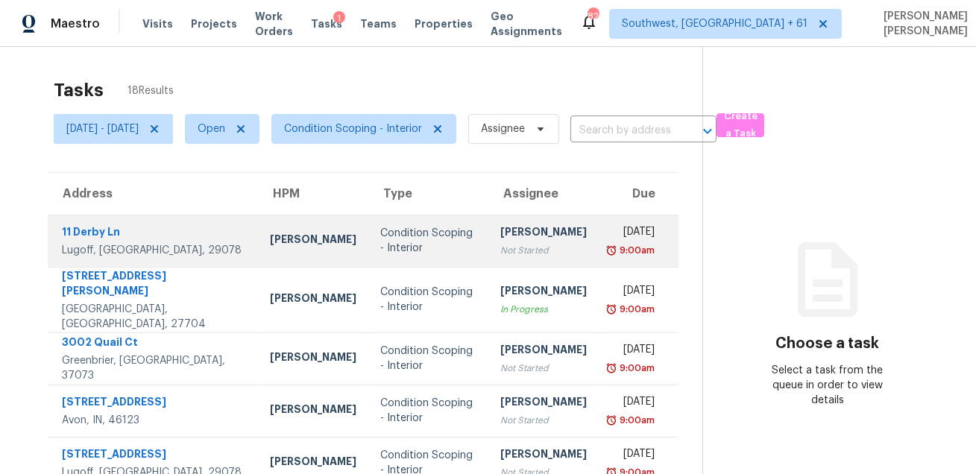
scroll to position [302, 0]
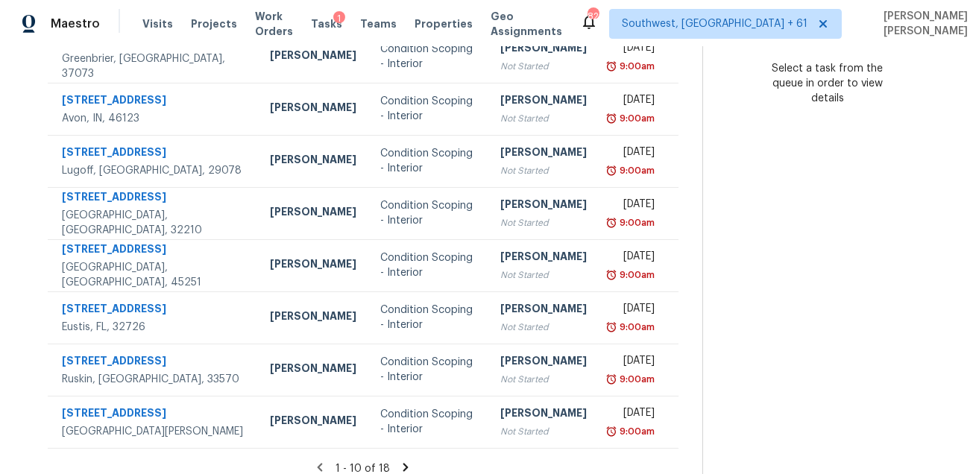
click at [406, 461] on icon at bounding box center [405, 467] width 13 height 13
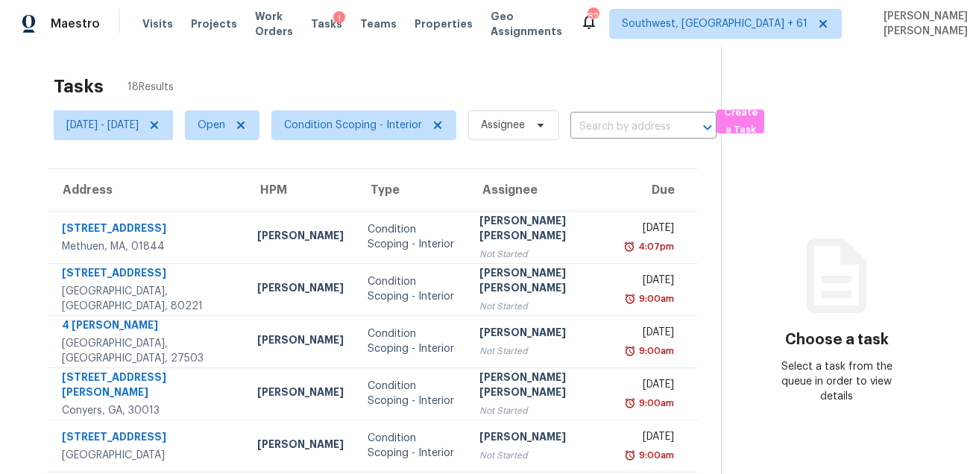
scroll to position [3, 0]
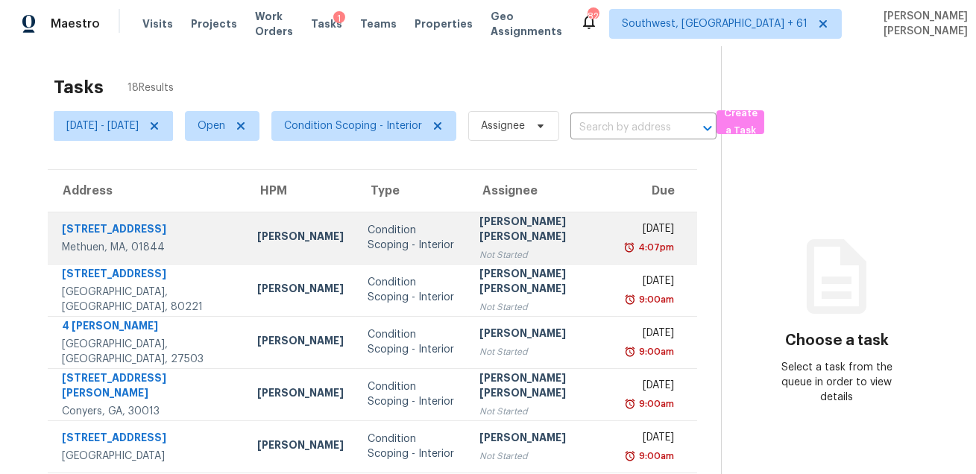
click at [468, 227] on td "[PERSON_NAME] [PERSON_NAME] Not Started" at bounding box center [543, 238] width 150 height 52
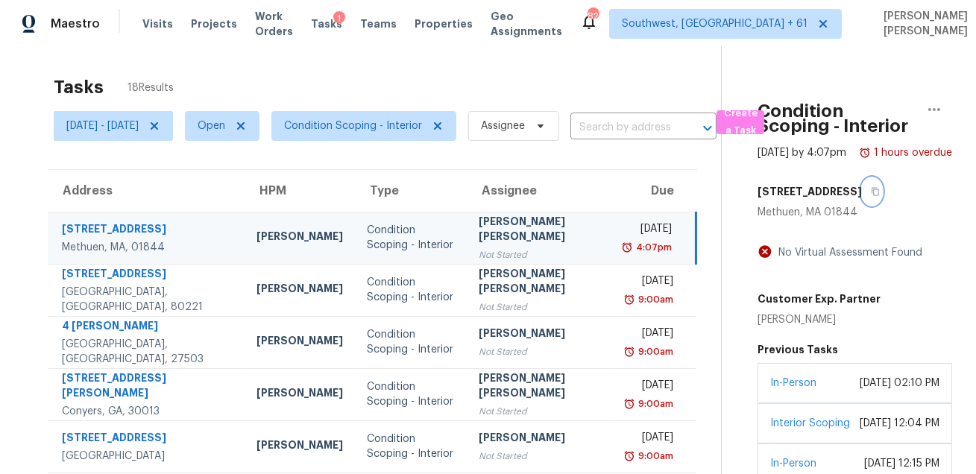
click at [871, 196] on icon "button" at bounding box center [875, 191] width 9 height 9
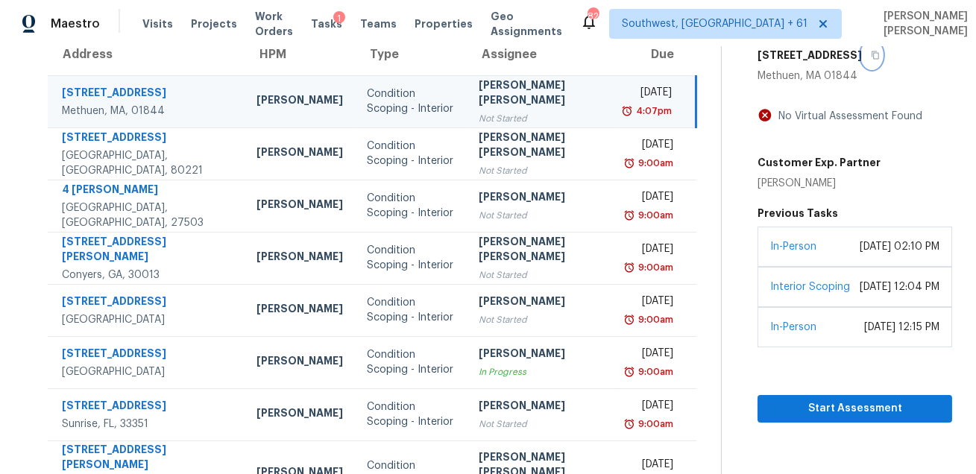
scroll to position [90, 0]
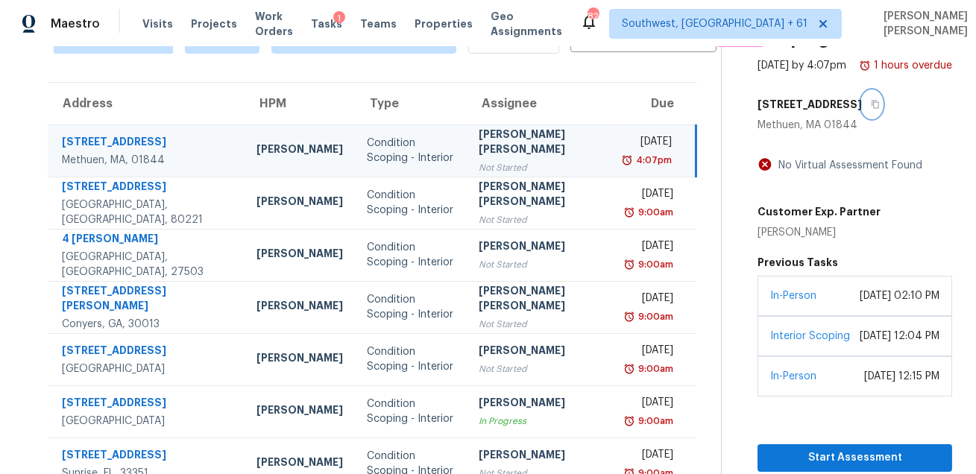
click at [871, 109] on icon "button" at bounding box center [875, 104] width 9 height 9
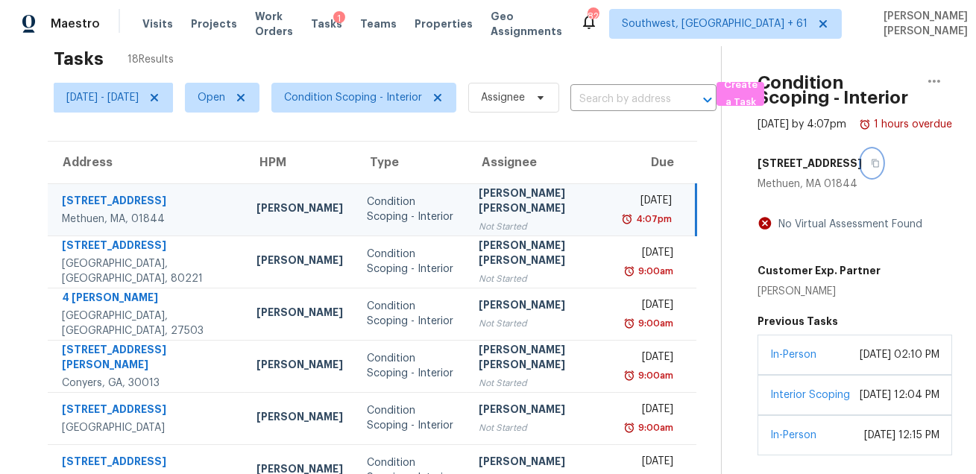
scroll to position [0, 0]
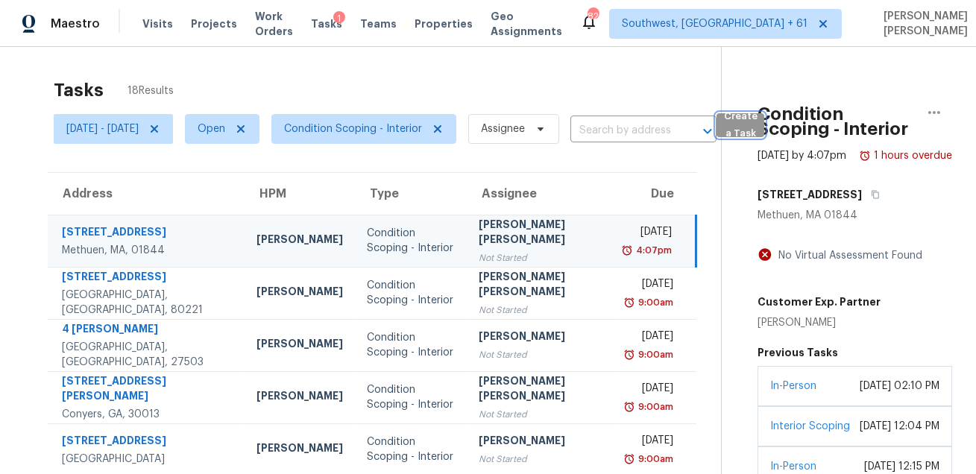
click at [757, 133] on span "Create a Task" at bounding box center [740, 125] width 33 height 34
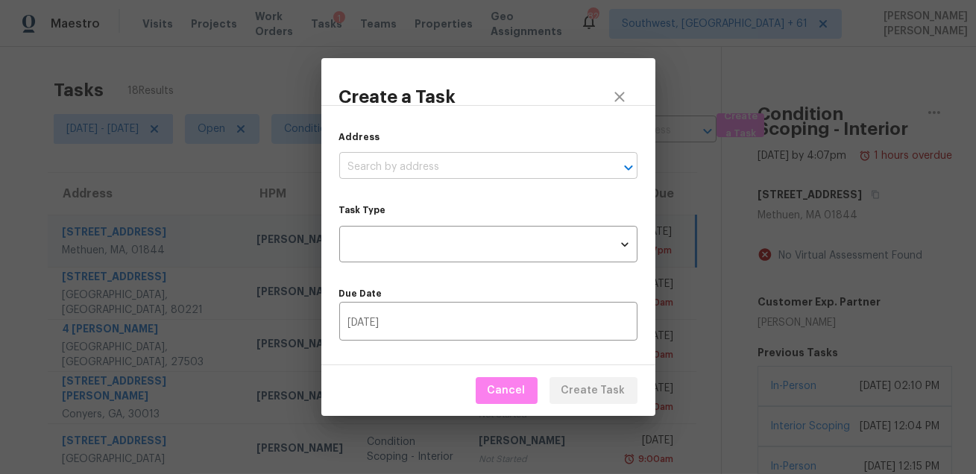
click at [530, 166] on input "text" at bounding box center [467, 167] width 257 height 23
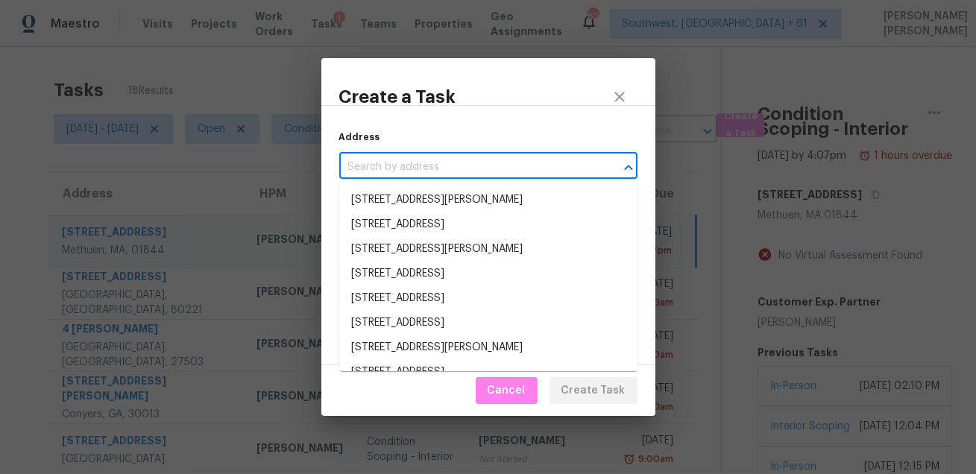
paste input "15 Rivers Edge Pl, Methuen, MA 01844"
type input "15 Rivers Edge Pl, Methuen, MA 01844"
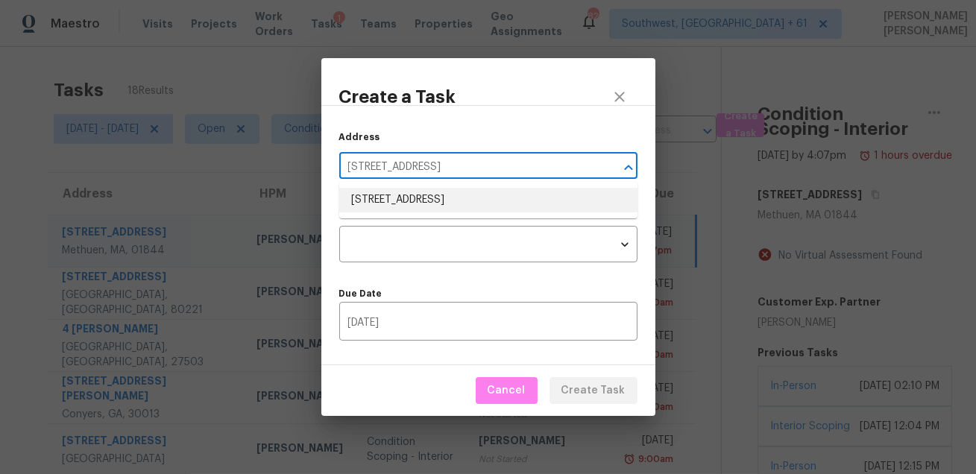
click at [488, 199] on li "15 Rivers Edge Pl, Methuen, MA 01844" at bounding box center [488, 200] width 298 height 25
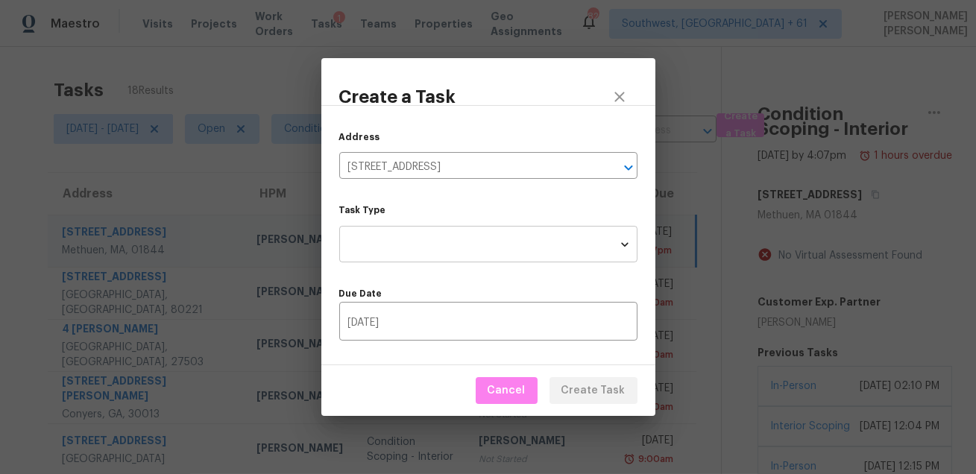
click at [463, 247] on body "Maestro Visits Projects Work Orders Tasks 1 Teams Properties Geo Assignments 82…" at bounding box center [488, 237] width 976 height 474
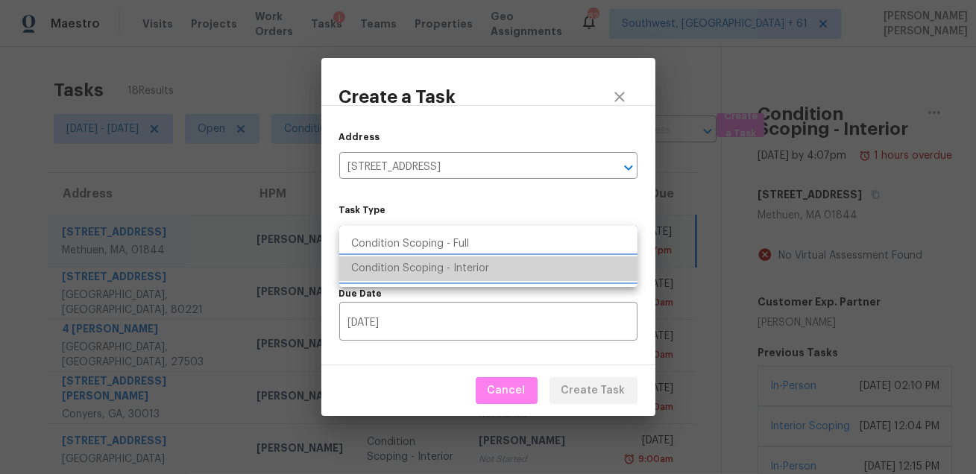
click at [459, 271] on li "Condition Scoping - Interior" at bounding box center [488, 269] width 298 height 25
type input "virtual_interior_assessment"
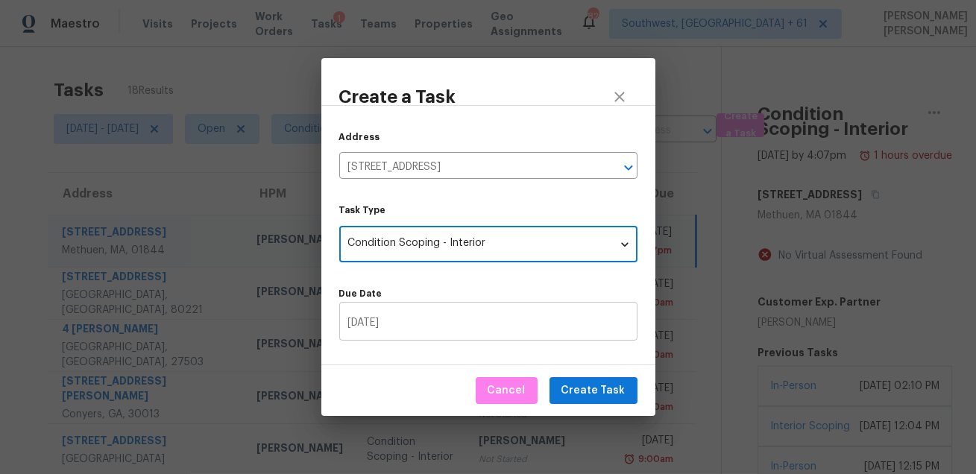
click at [540, 327] on input "[DATE]" at bounding box center [488, 323] width 298 height 35
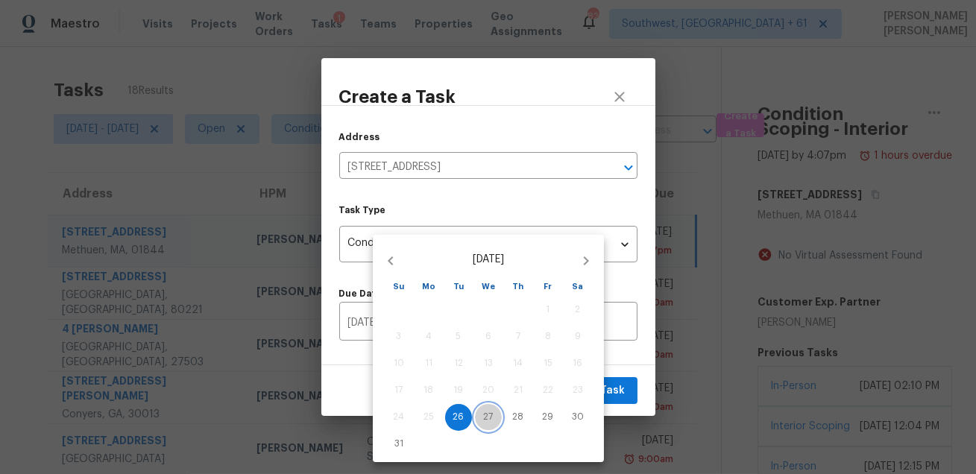
click at [487, 421] on p "27" at bounding box center [489, 417] width 10 height 13
type input "[DATE]"
click at [637, 389] on div at bounding box center [488, 237] width 976 height 474
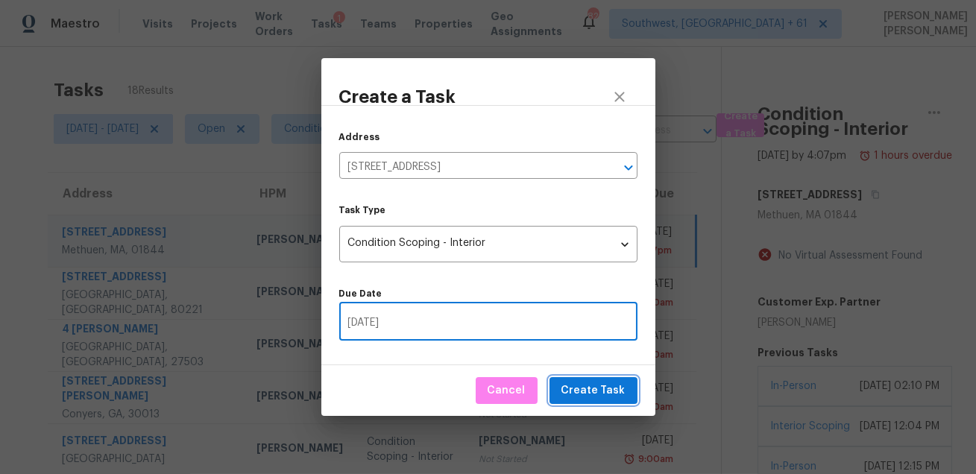
click at [609, 391] on span "Create Task" at bounding box center [594, 391] width 64 height 19
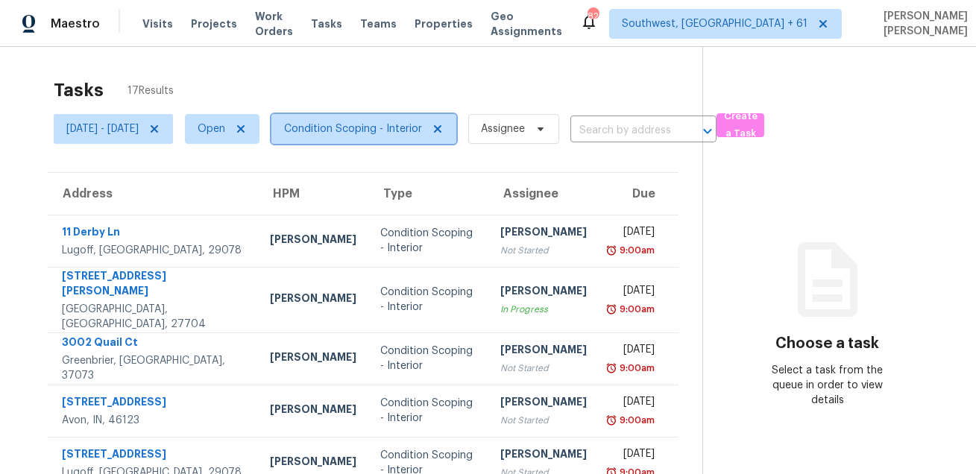
click at [392, 136] on span "Condition Scoping - Interior" at bounding box center [363, 129] width 185 height 30
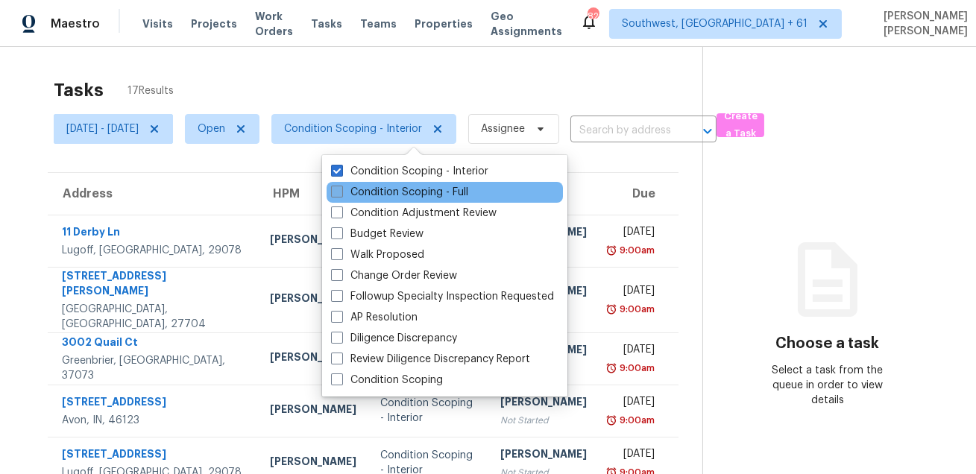
click at [384, 195] on label "Condition Scoping - Full" at bounding box center [399, 192] width 137 height 15
click at [341, 195] on input "Condition Scoping - Full" at bounding box center [336, 190] width 10 height 10
checkbox input "true"
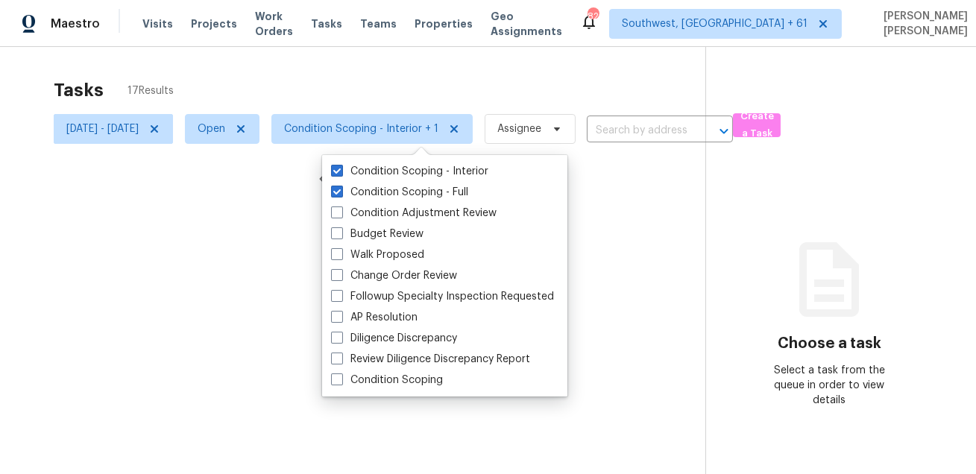
click at [440, 70] on div "Tasks 17 Results Tue, Aug 26 - Tue, Aug 26 Open Condition Scoping - Interior + …" at bounding box center [488, 284] width 976 height 474
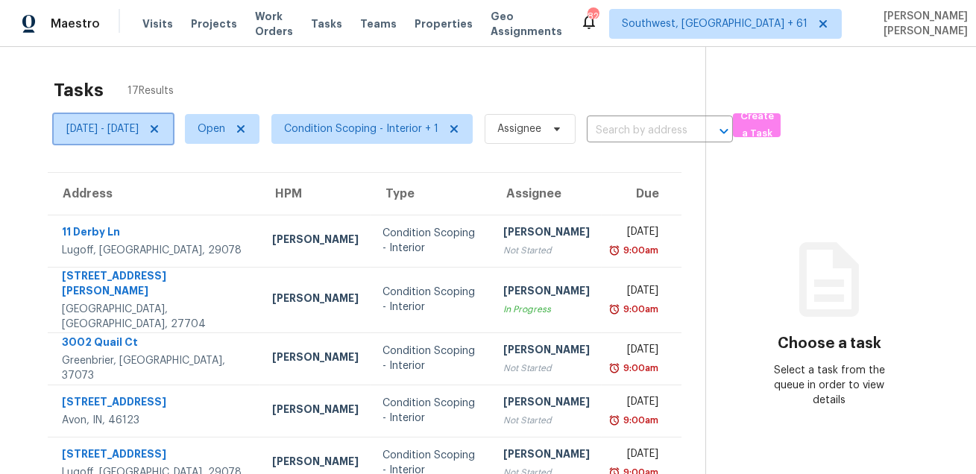
click at [139, 126] on span "[DATE] - [DATE]" at bounding box center [102, 129] width 72 height 15
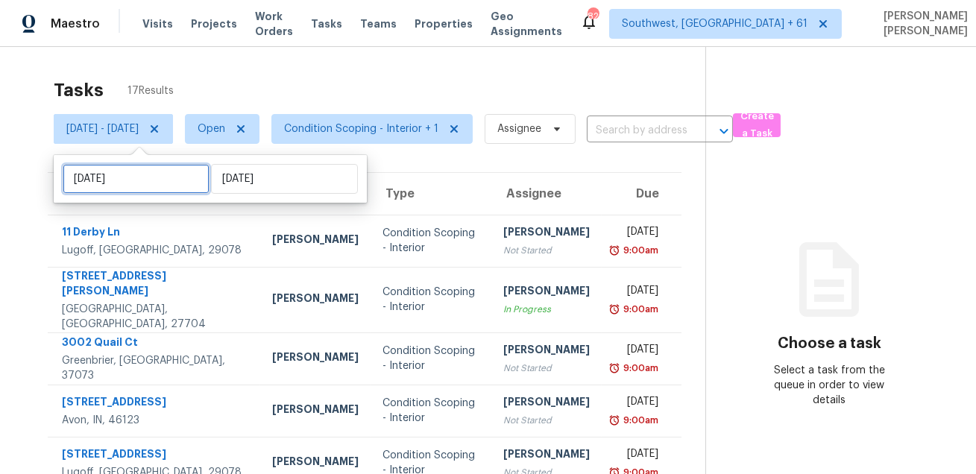
click at [152, 179] on input "[DATE]" at bounding box center [136, 179] width 147 height 30
select select "7"
select select "2025"
select select "8"
select select "2025"
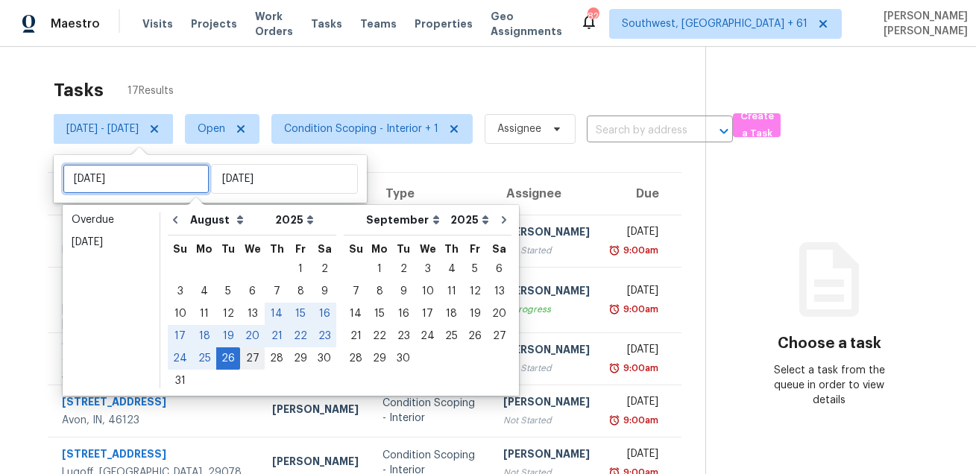
type input "Thu, Aug 28"
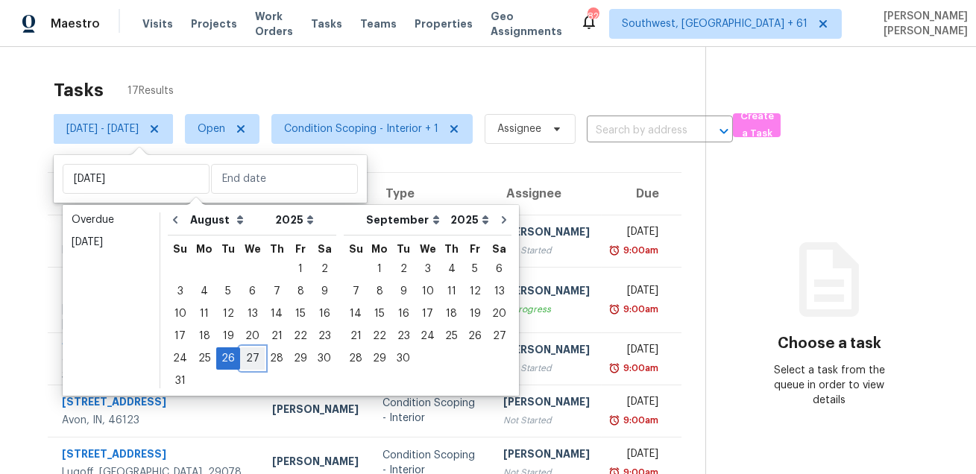
click at [247, 362] on div "27" at bounding box center [252, 358] width 25 height 21
type input "Wed, Aug 27"
type input "[DATE]"
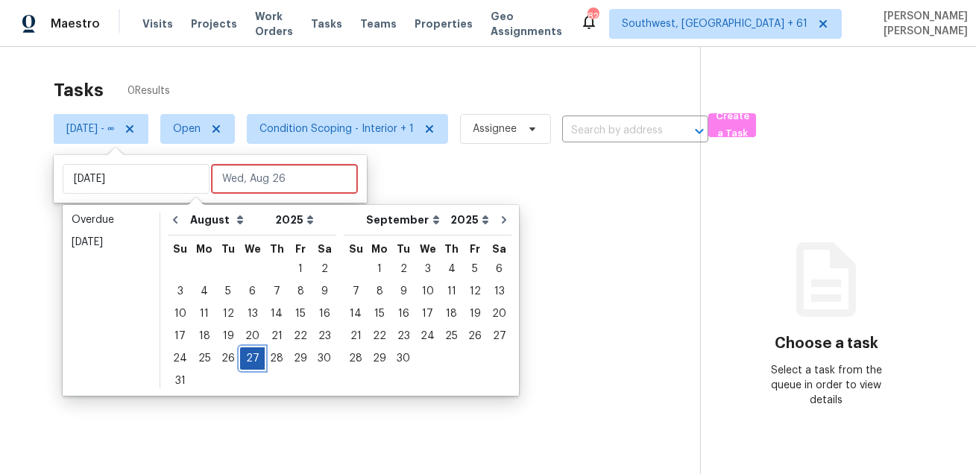
click at [247, 362] on div "27" at bounding box center [252, 358] width 25 height 21
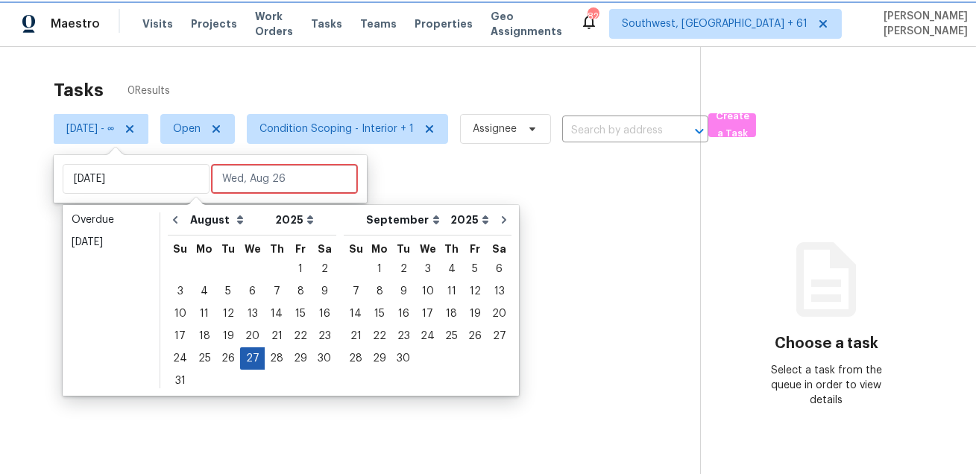
type input "Wed, Aug 27"
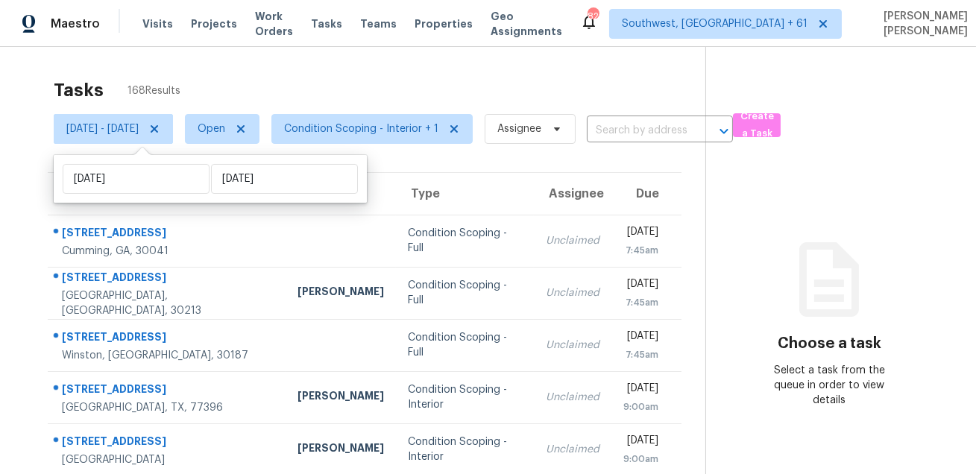
click at [372, 59] on div "Tasks 168 Results Wed, Aug 27 - Wed, Aug 27 Open Condition Scoping - Interior +…" at bounding box center [488, 412] width 976 height 730
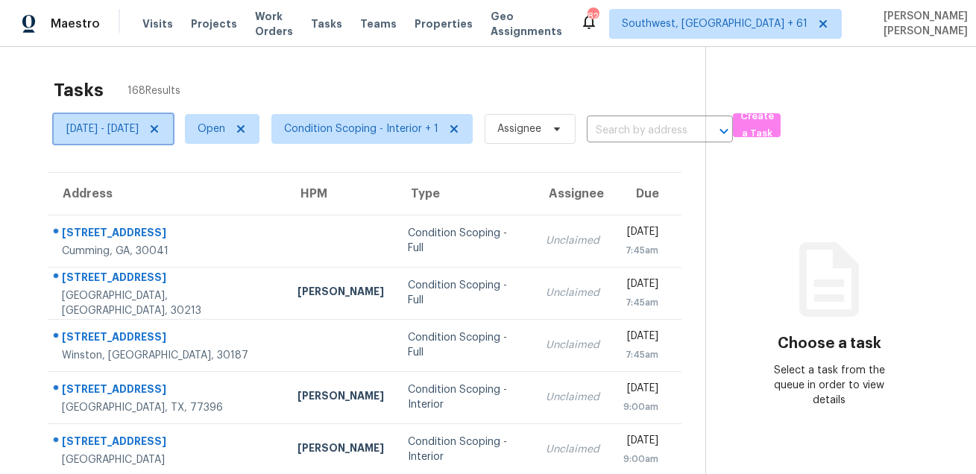
click at [165, 116] on span "Wed, Aug 27 - Wed, Aug 27" at bounding box center [113, 129] width 119 height 30
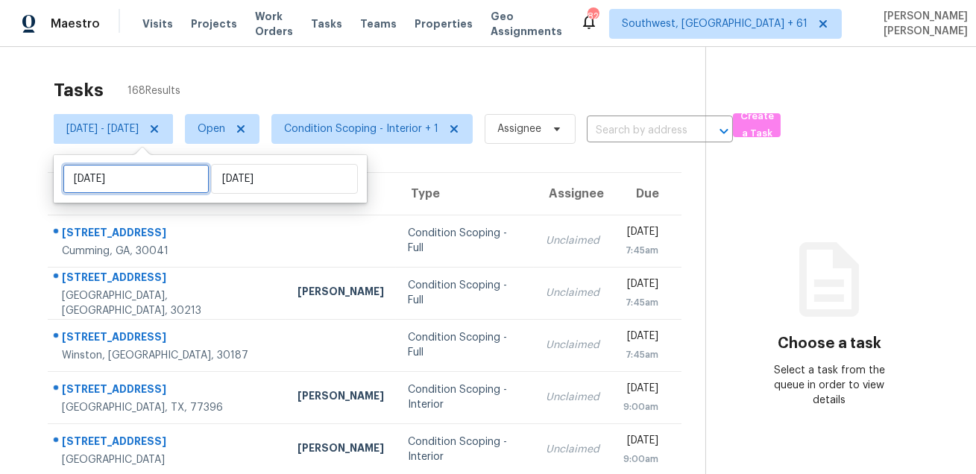
select select "7"
select select "2025"
select select "8"
select select "2025"
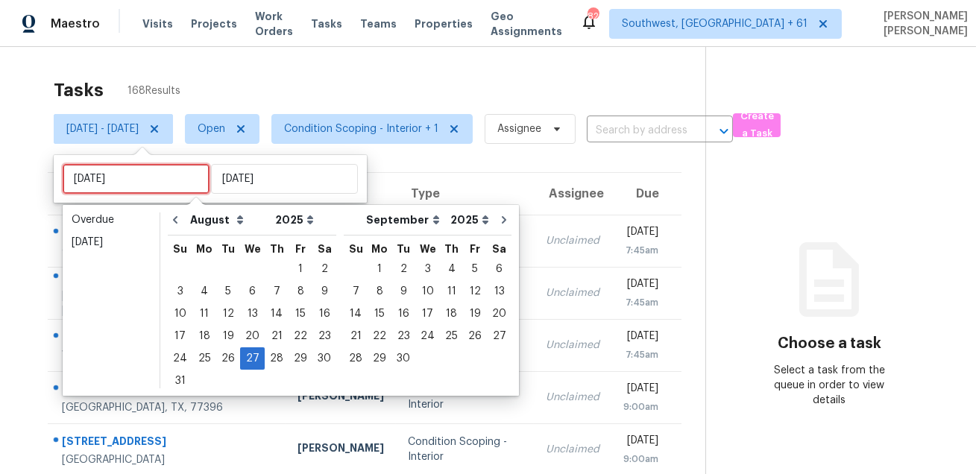
click at [153, 177] on input "Wed, Aug 27" at bounding box center [136, 179] width 147 height 30
click at [220, 352] on div "26" at bounding box center [228, 358] width 24 height 21
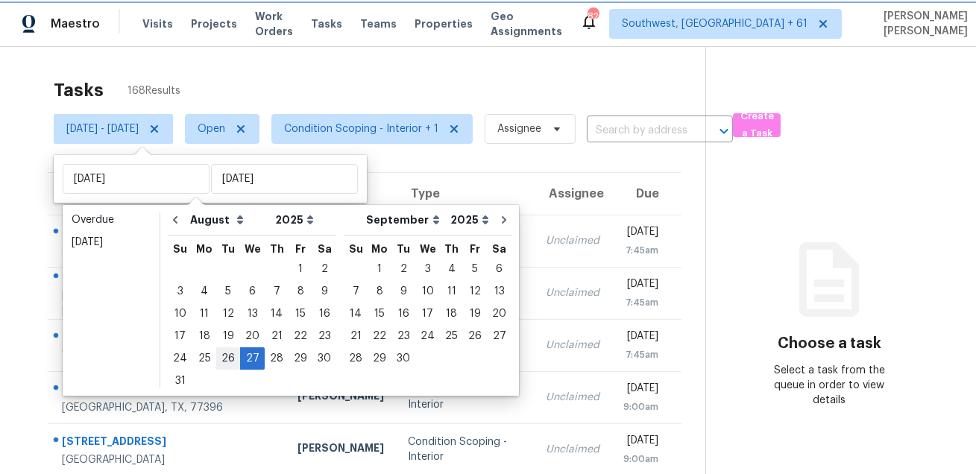
type input "[DATE]"
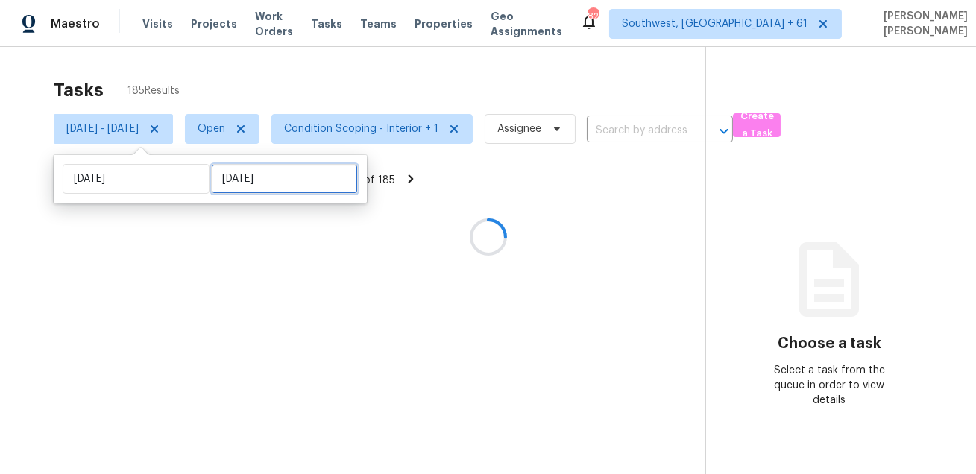
click at [256, 181] on input "Wed, Aug 27" at bounding box center [284, 179] width 147 height 30
select select "7"
select select "2025"
select select "8"
select select "2025"
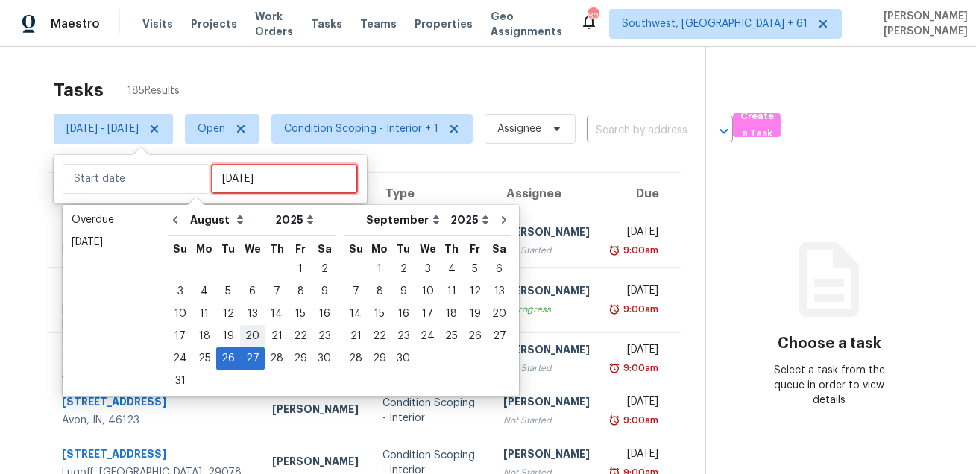
type input "Wed, Aug 20"
type input "[DATE]"
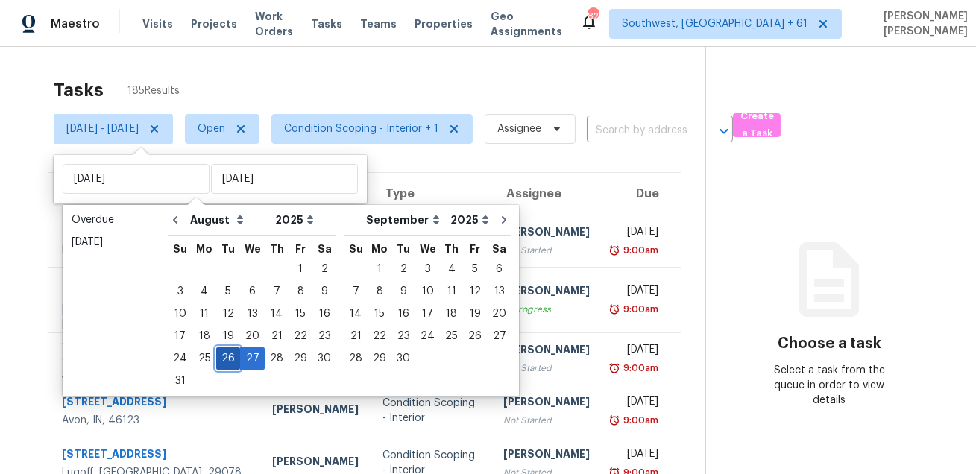
click at [226, 356] on div "26" at bounding box center [228, 358] width 24 height 21
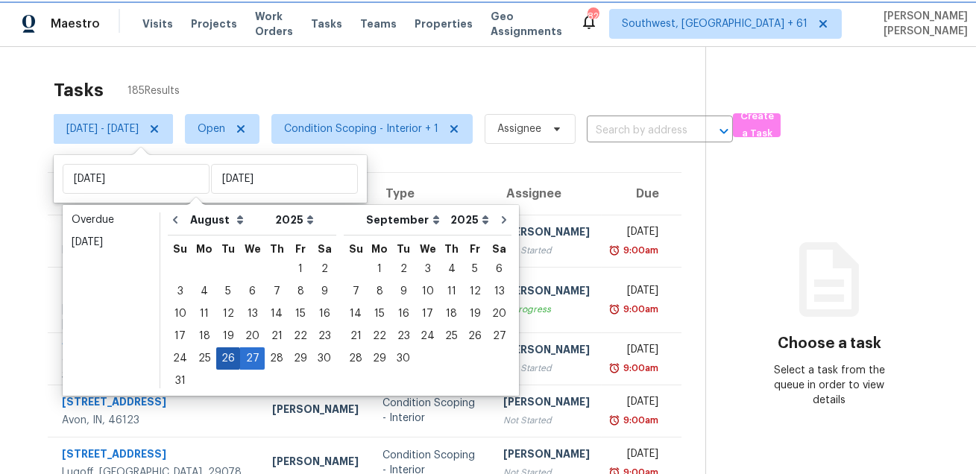
type input "[DATE]"
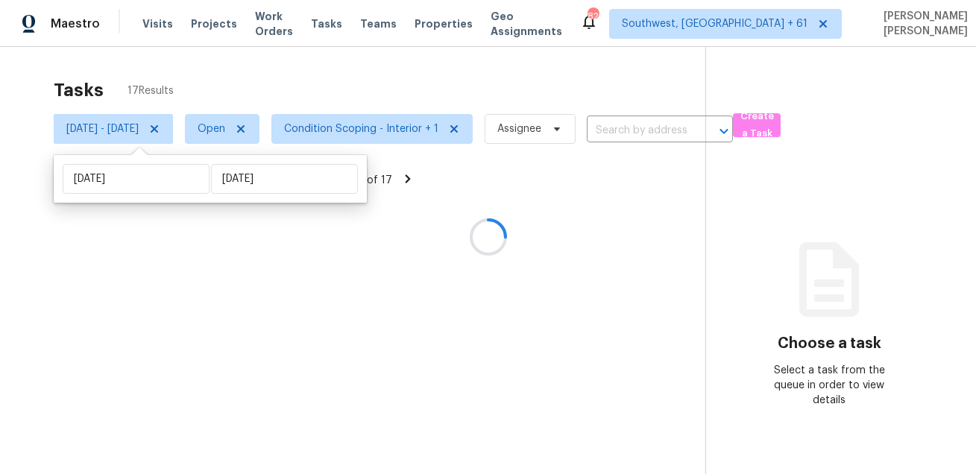
click at [432, 75] on div at bounding box center [488, 237] width 976 height 474
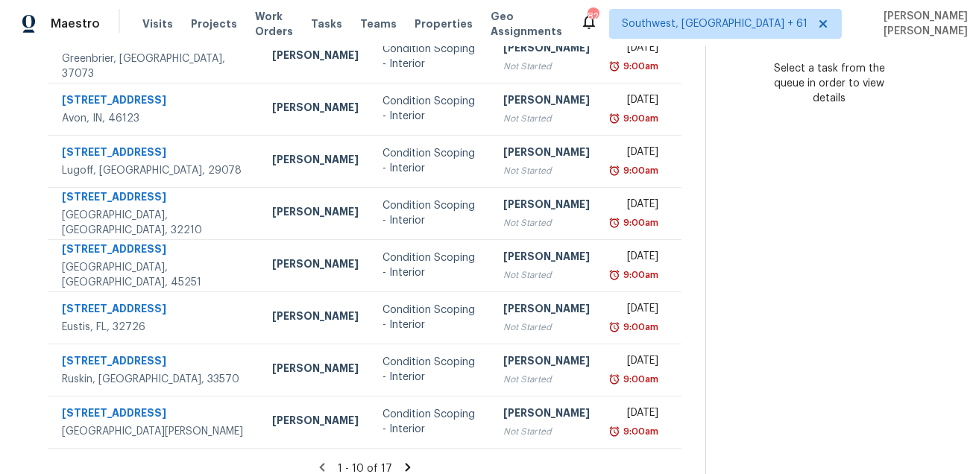
click at [409, 461] on icon at bounding box center [407, 467] width 13 height 13
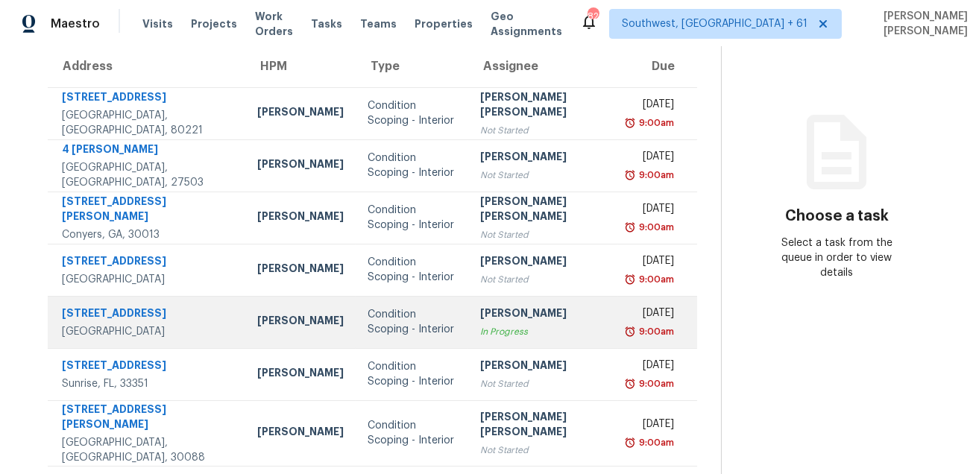
scroll to position [145, 0]
